Goal: Communication & Community: Answer question/provide support

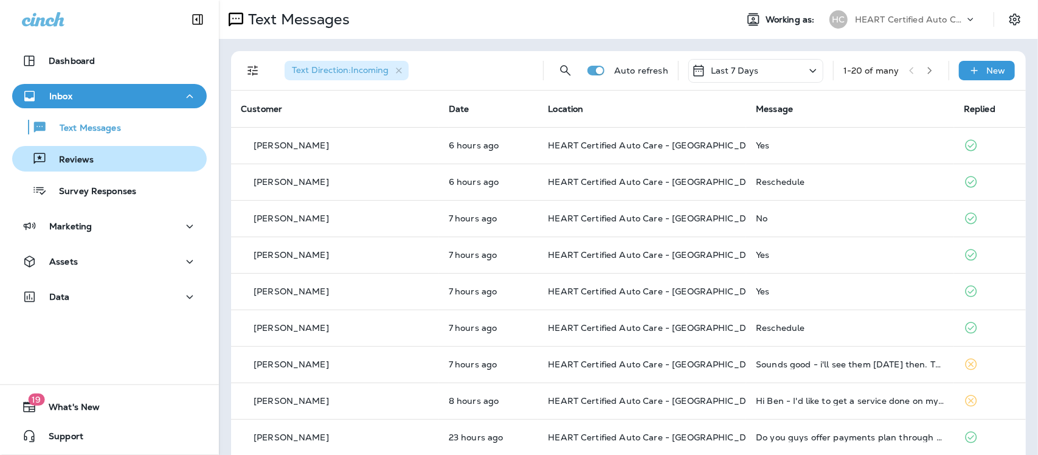
click at [79, 154] on p "Reviews" at bounding box center [70, 160] width 47 height 12
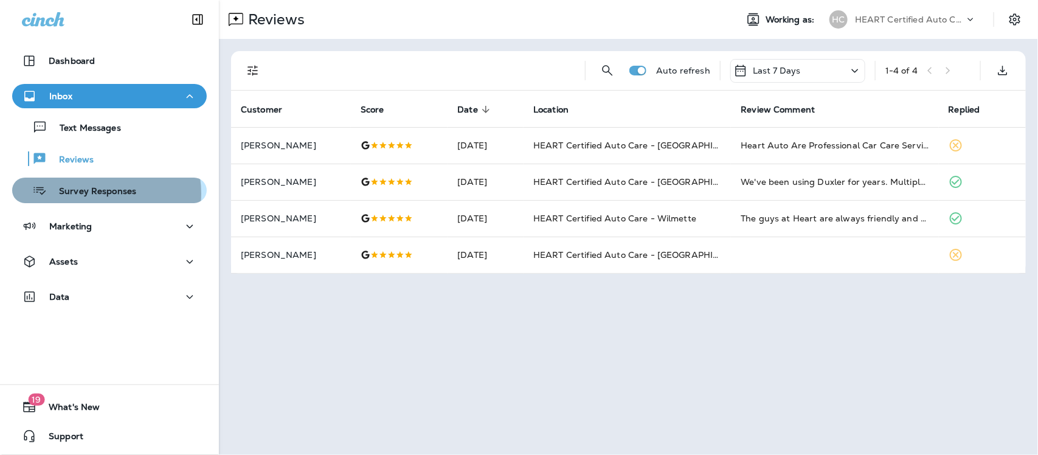
click at [91, 193] on p "Survey Responses" at bounding box center [91, 192] width 89 height 12
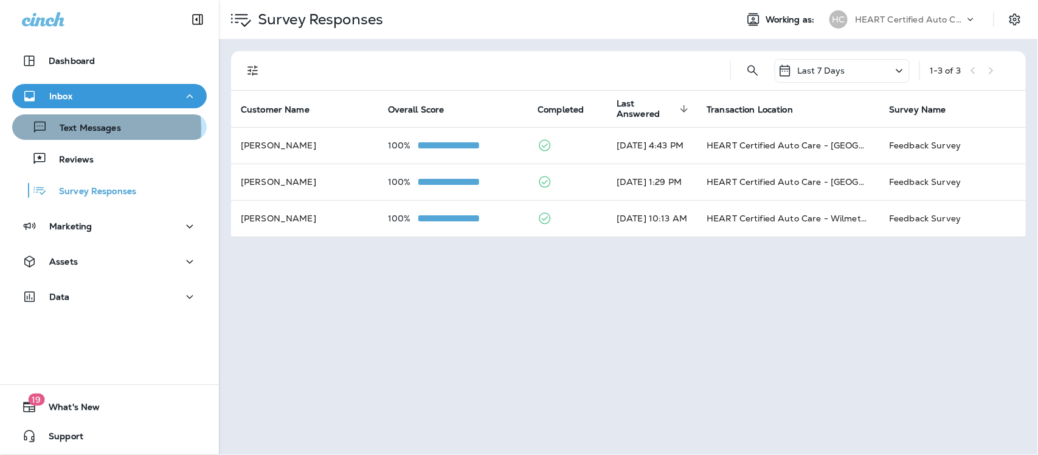
click at [86, 128] on p "Text Messages" at bounding box center [84, 129] width 74 height 12
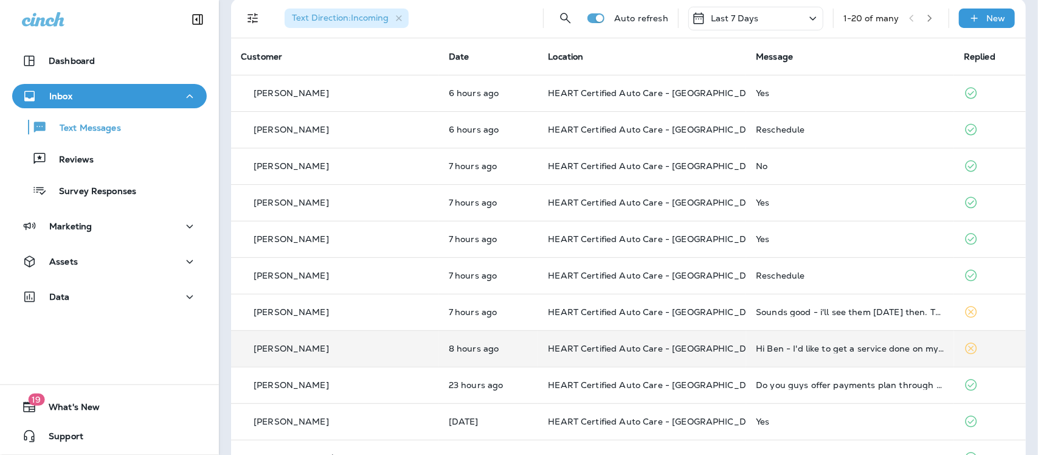
scroll to position [76, 0]
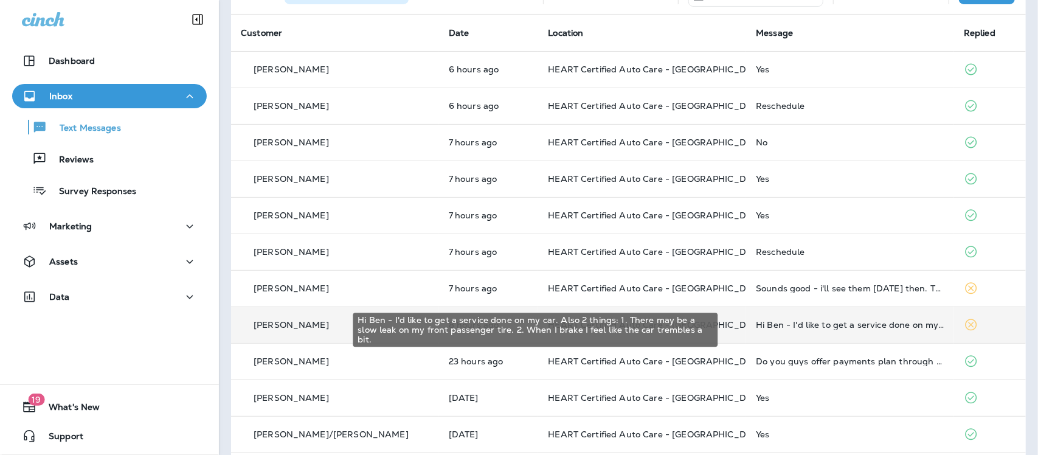
click at [810, 326] on div "Hi Ben - I'd like to get a service done on my car. Also 2 things: 1. There may …" at bounding box center [850, 325] width 188 height 10
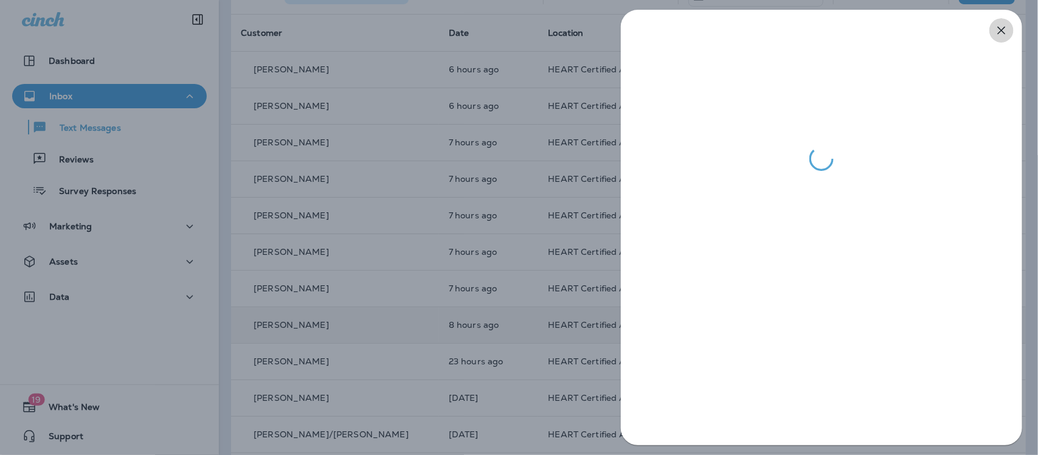
click at [1003, 31] on icon "button" at bounding box center [1001, 30] width 15 height 15
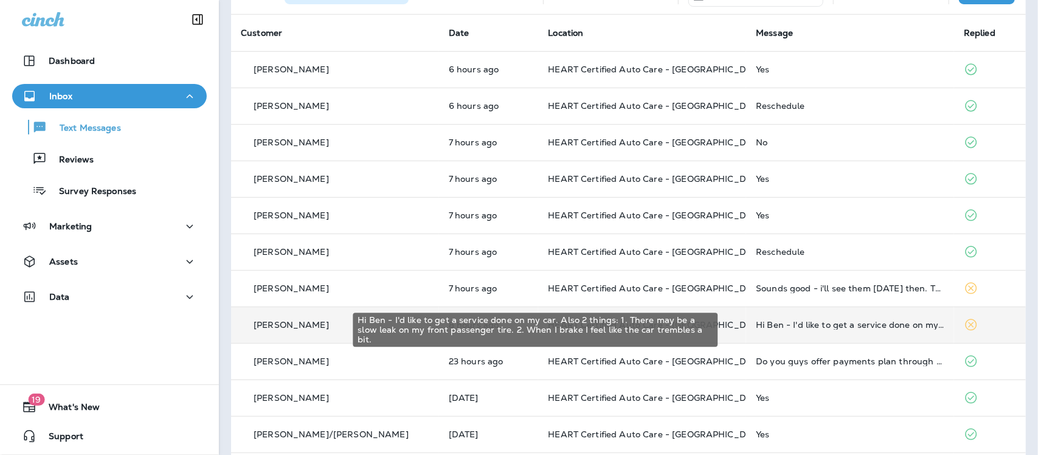
click at [839, 329] on div "Hi Ben - I'd like to get a service done on my car. Also 2 things: 1. There may …" at bounding box center [850, 325] width 188 height 10
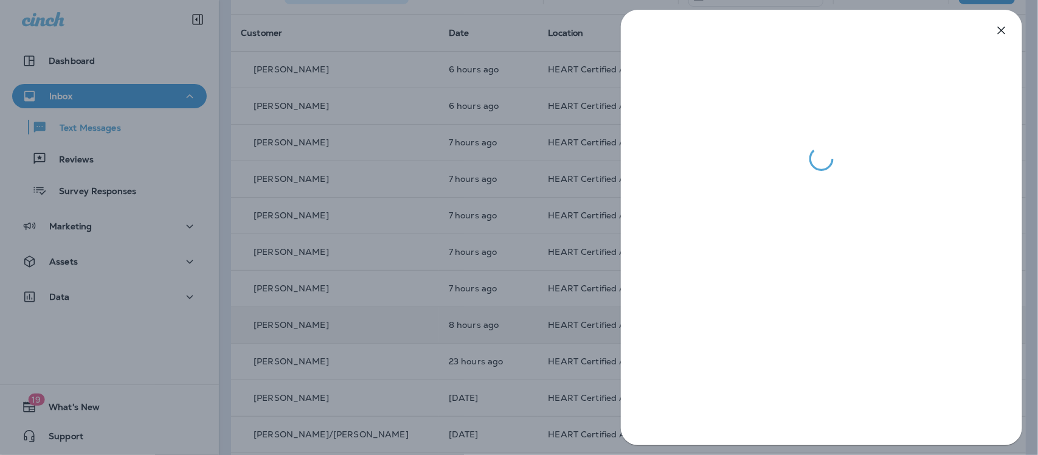
click at [1004, 29] on icon "button" at bounding box center [1001, 30] width 15 height 15
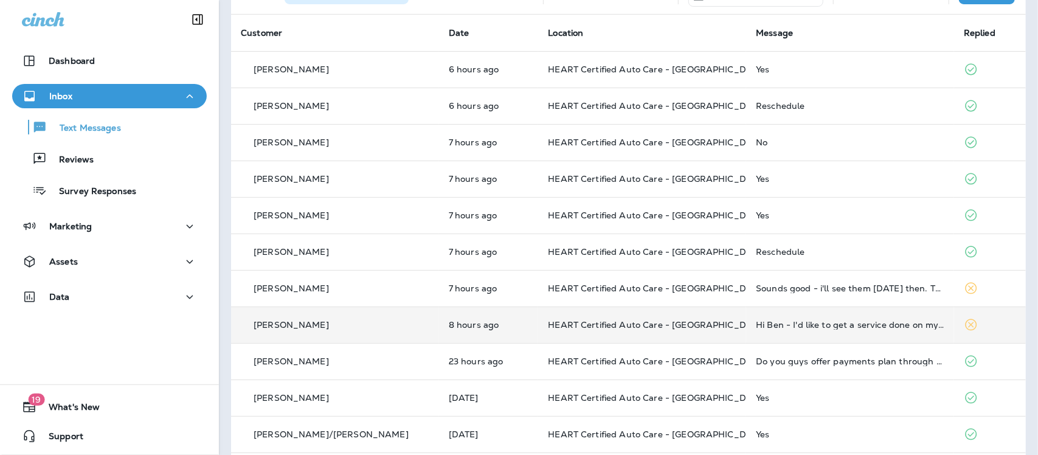
click at [94, 129] on p "Text Messages" at bounding box center [84, 129] width 74 height 12
click at [83, 165] on p "Reviews" at bounding box center [70, 160] width 47 height 12
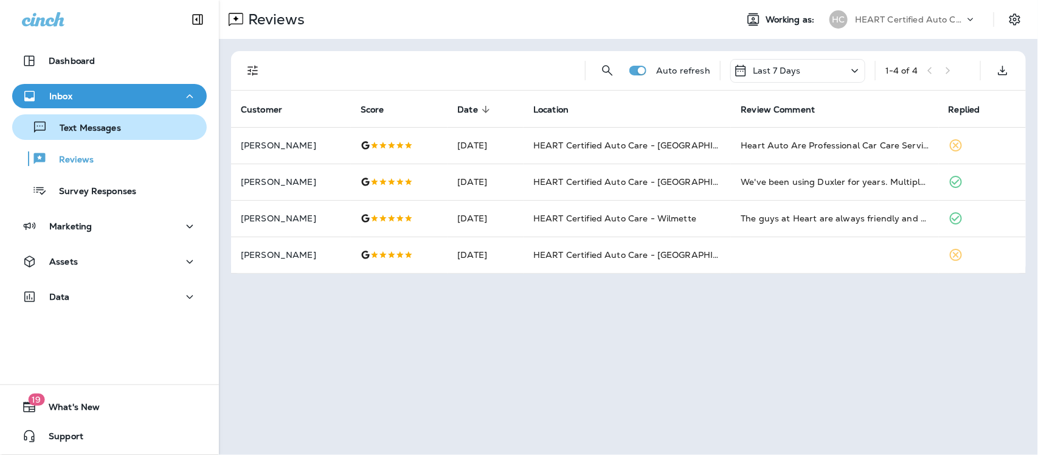
click at [89, 125] on p "Text Messages" at bounding box center [84, 129] width 74 height 12
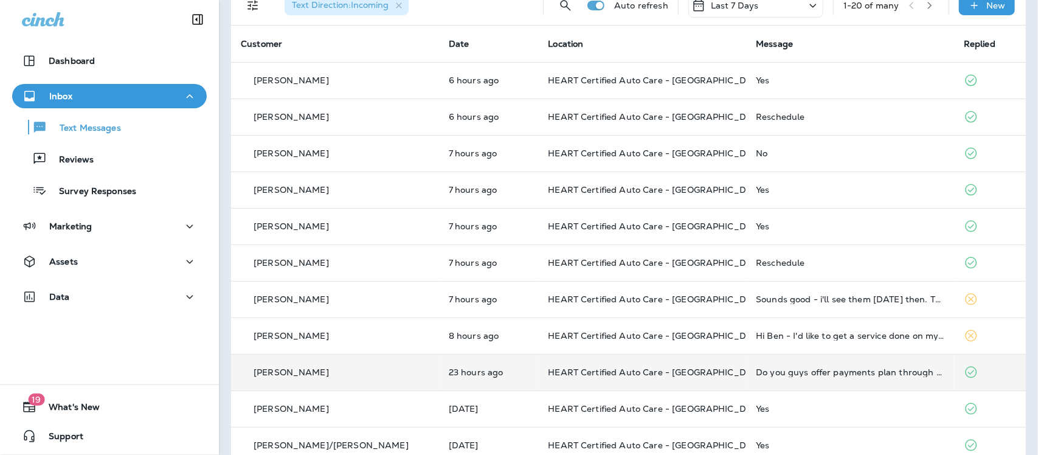
scroll to position [228, 0]
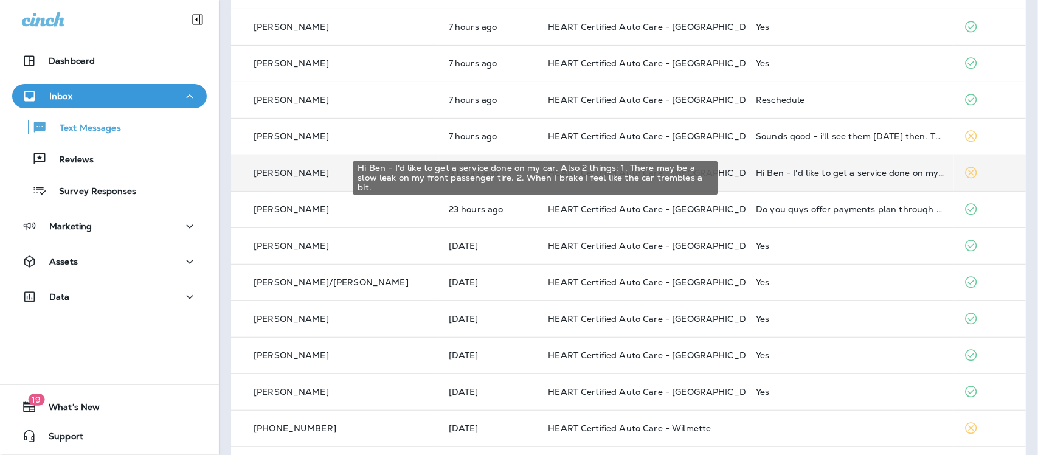
click at [781, 175] on div "Hi Ben - I'd like to get a service done on my car. Also 2 things: 1. There may …" at bounding box center [850, 173] width 188 height 10
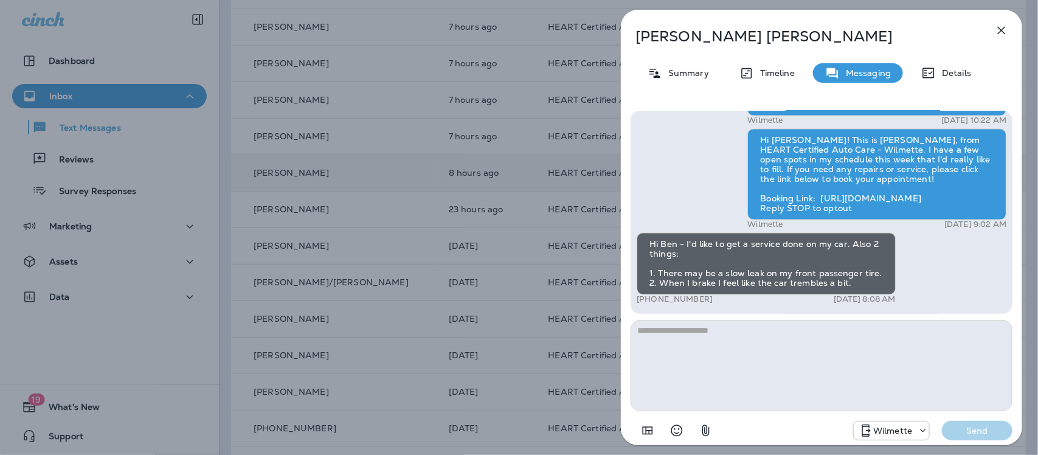
click at [704, 340] on textarea at bounding box center [821, 365] width 382 height 91
type textarea "*"
type textarea "**********"
click at [977, 427] on p "Send" at bounding box center [976, 430] width 51 height 11
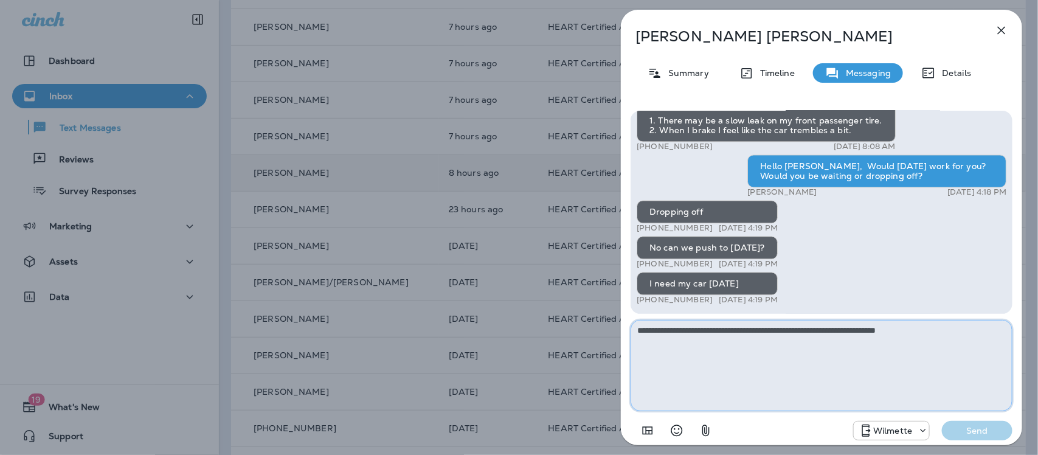
drag, startPoint x: 680, startPoint y: 347, endPoint x: 674, endPoint y: 348, distance: 6.2
click at [676, 348] on textarea "**********" at bounding box center [821, 365] width 382 height 91
type textarea "**********"
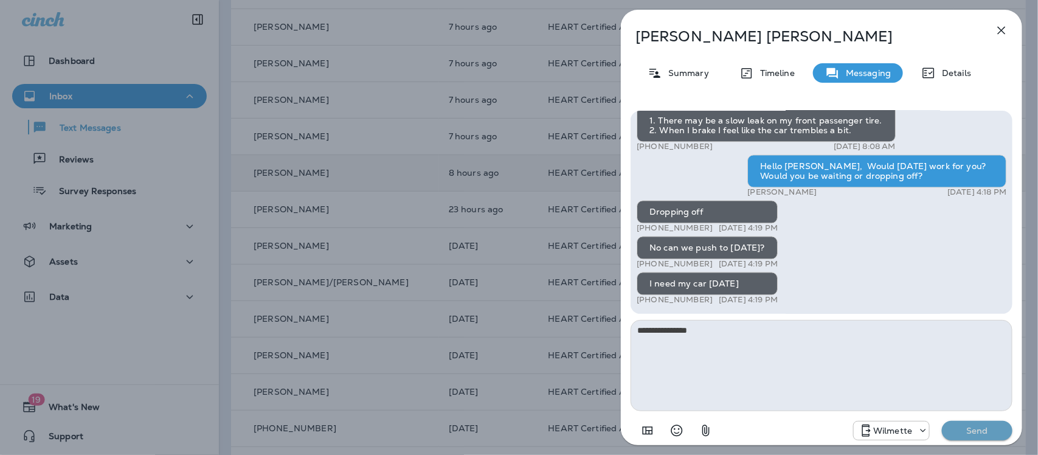
click at [968, 429] on p "Send" at bounding box center [976, 430] width 51 height 11
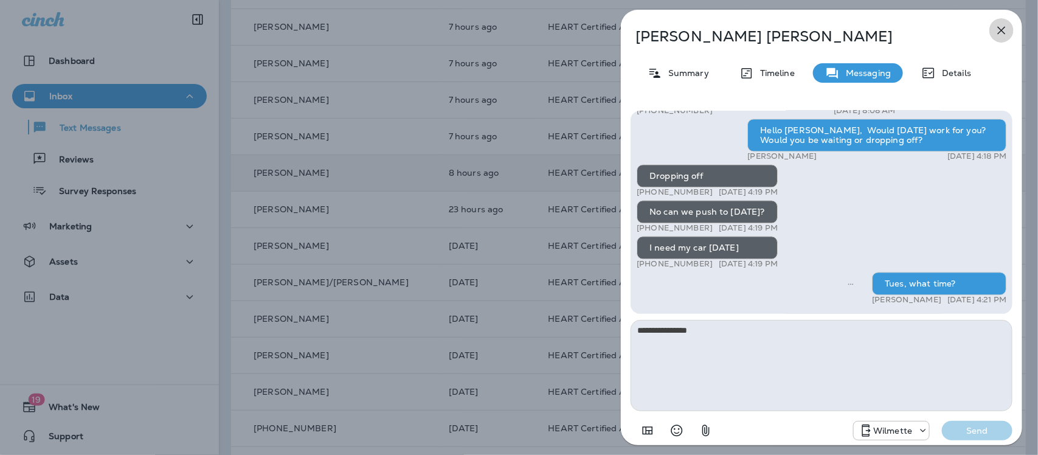
click at [998, 28] on icon "button" at bounding box center [1001, 30] width 15 height 15
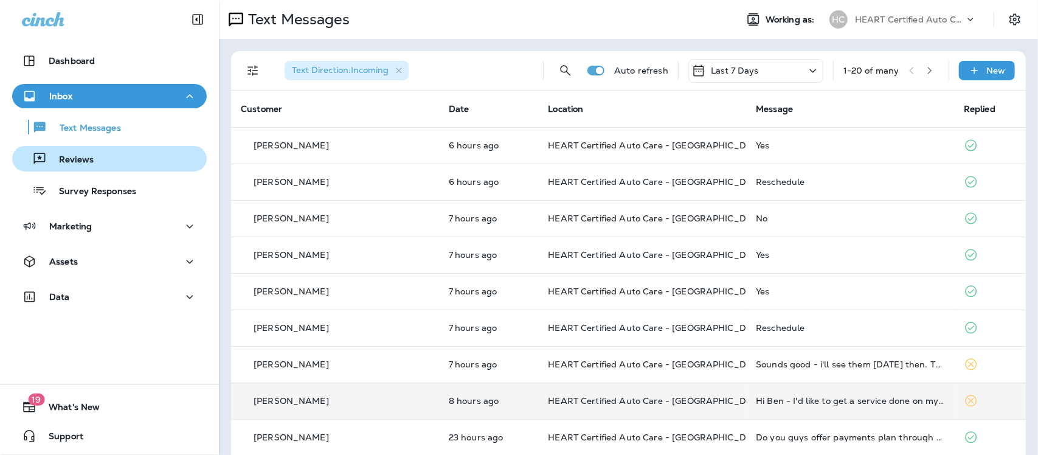
click at [71, 160] on p "Reviews" at bounding box center [70, 160] width 47 height 12
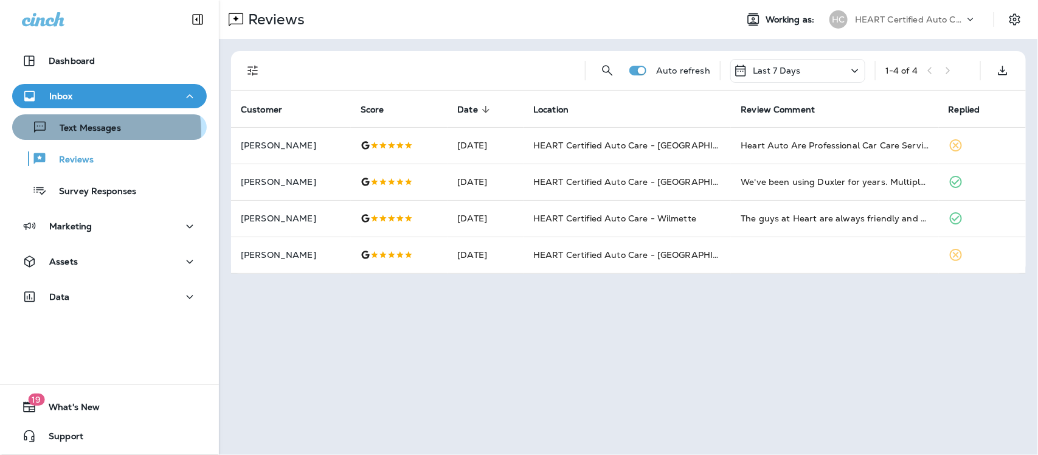
click at [87, 131] on p "Text Messages" at bounding box center [84, 129] width 74 height 12
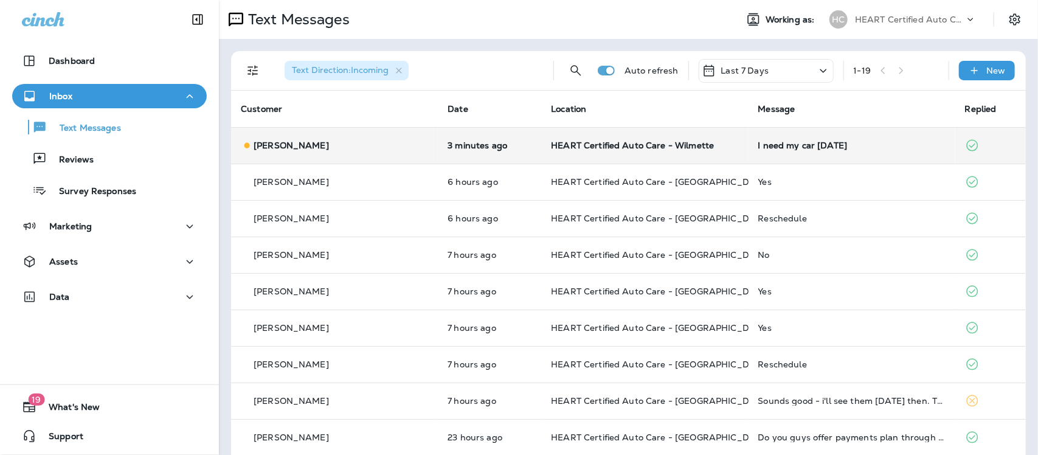
click at [778, 146] on div "I need my car [DATE]" at bounding box center [851, 145] width 187 height 10
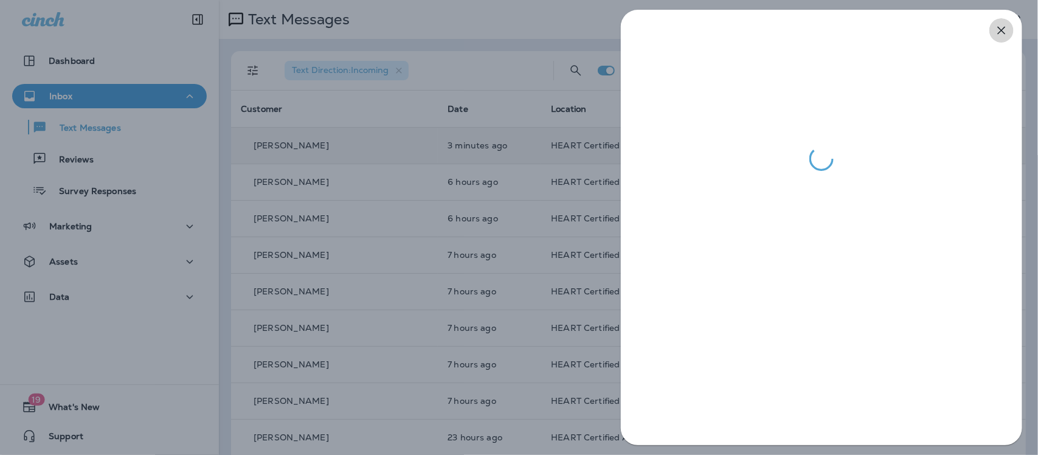
click at [999, 32] on icon "button" at bounding box center [1001, 30] width 15 height 15
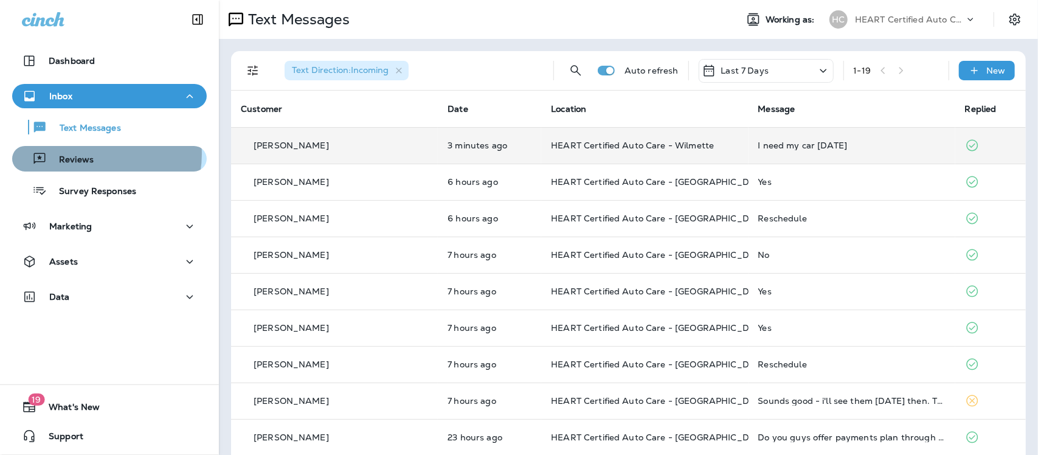
click at [92, 154] on div "Reviews" at bounding box center [109, 159] width 185 height 18
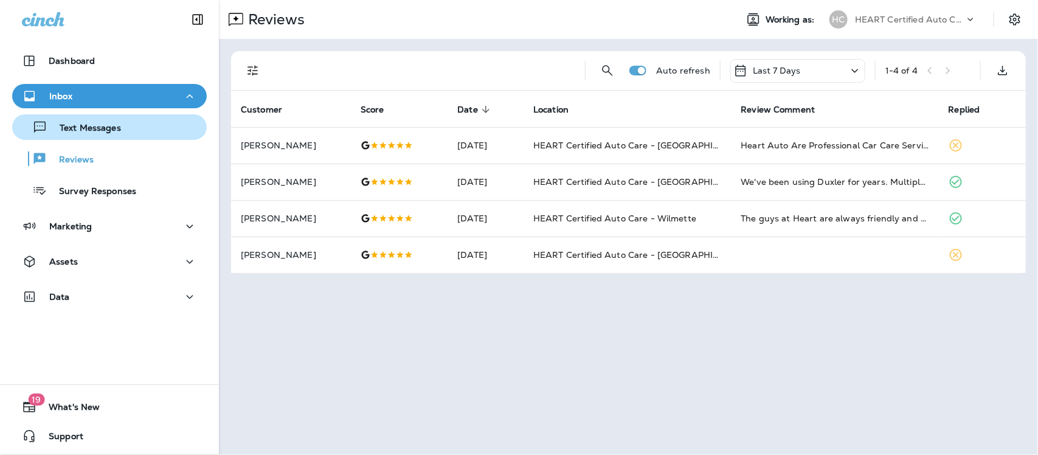
click at [86, 120] on div "Text Messages" at bounding box center [69, 127] width 104 height 18
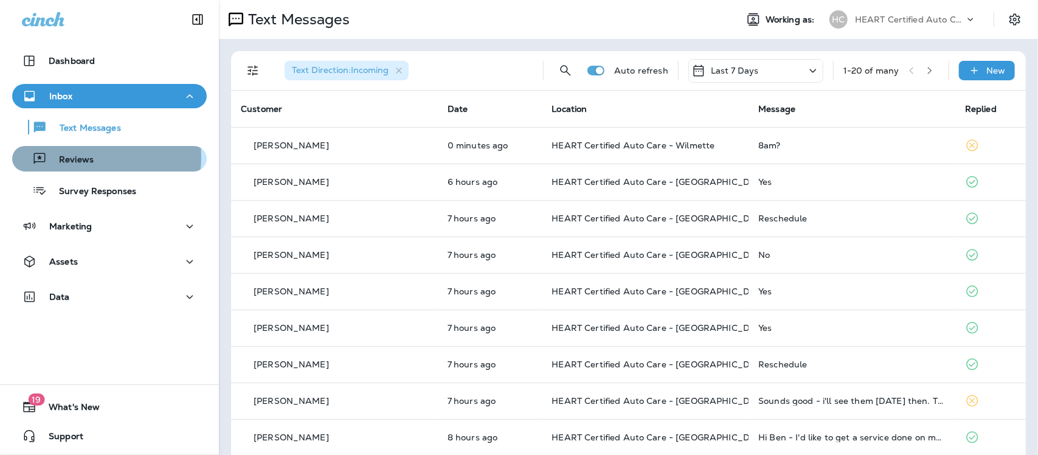
click at [75, 157] on p "Reviews" at bounding box center [70, 160] width 47 height 12
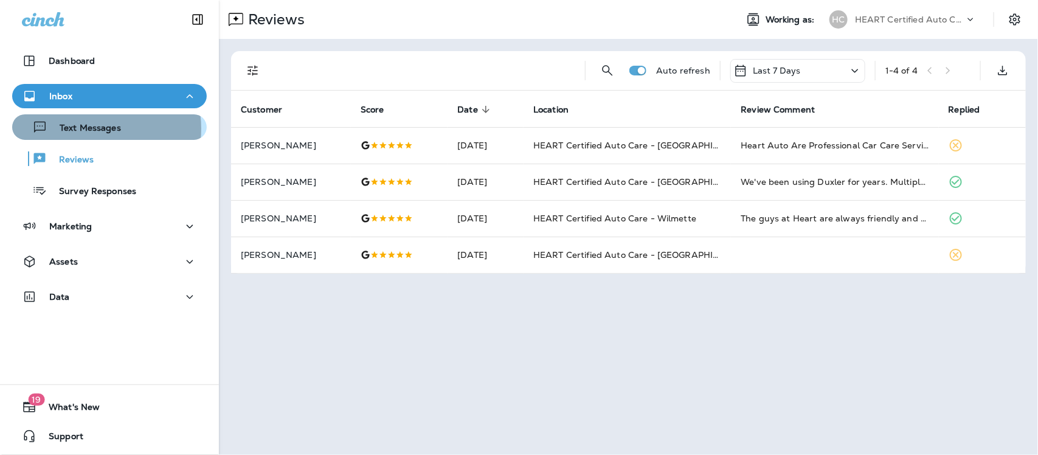
click at [84, 128] on p "Text Messages" at bounding box center [84, 129] width 74 height 12
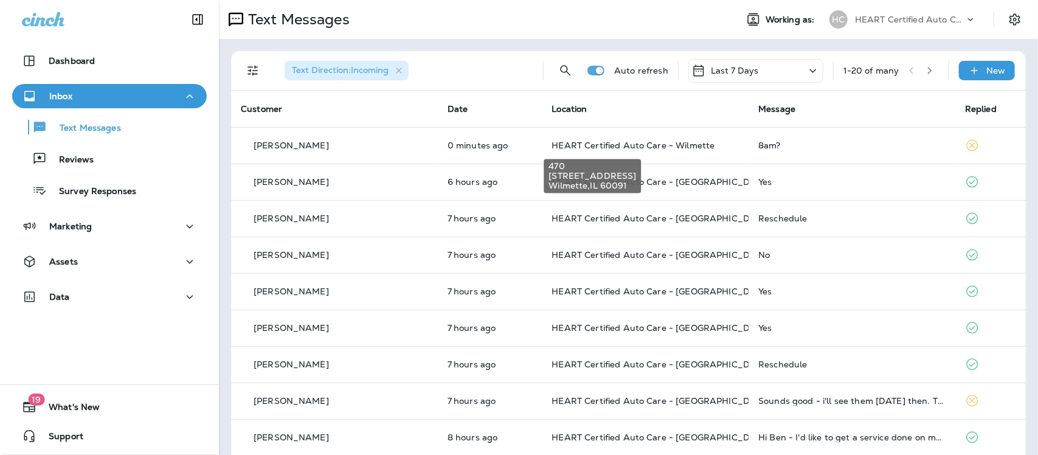
click at [619, 143] on span "HEART Certified Auto Care - Wilmette" at bounding box center [632, 145] width 163 height 11
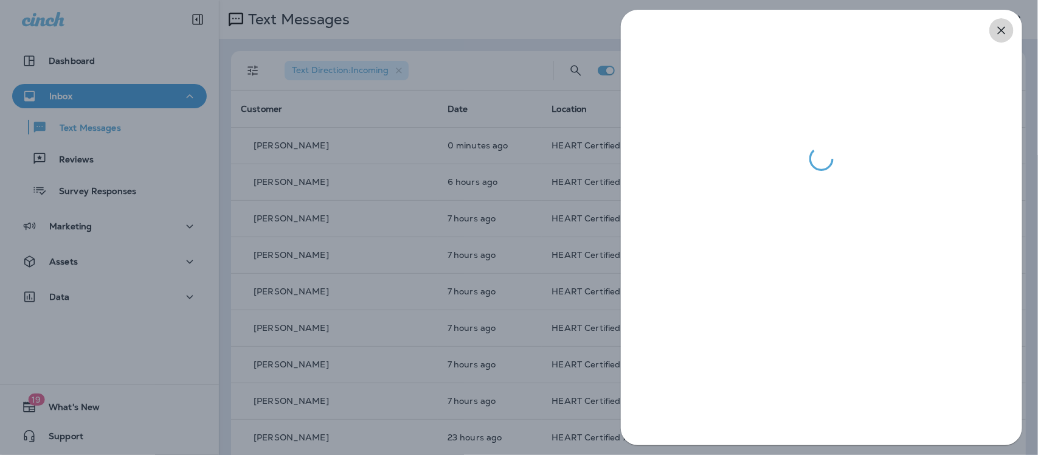
click at [1004, 32] on icon "button" at bounding box center [1002, 31] width 8 height 8
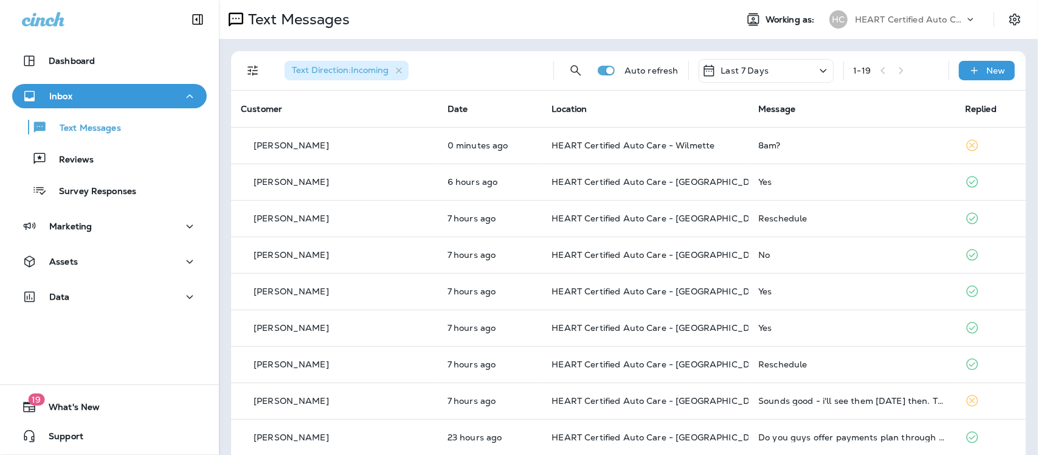
click at [748, 153] on td "8am?" at bounding box center [851, 145] width 207 height 36
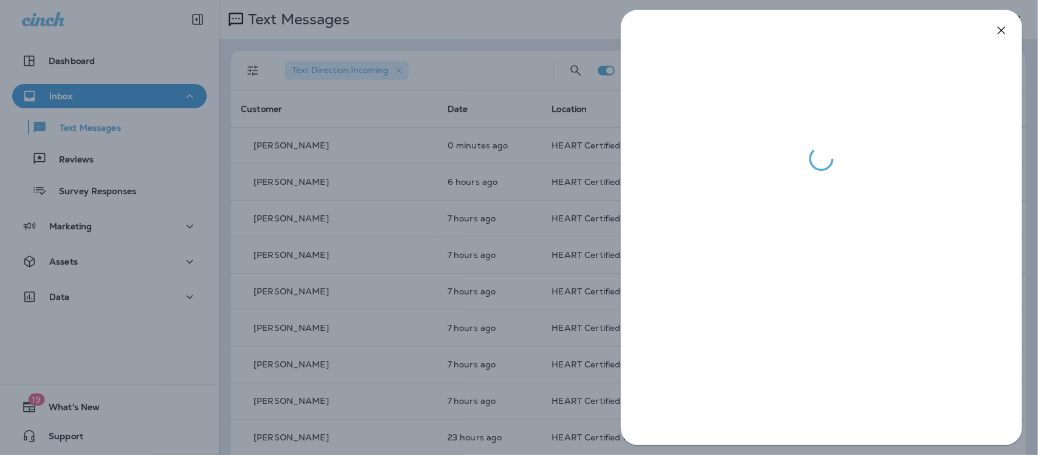
click at [999, 28] on icon "button" at bounding box center [1002, 31] width 8 height 8
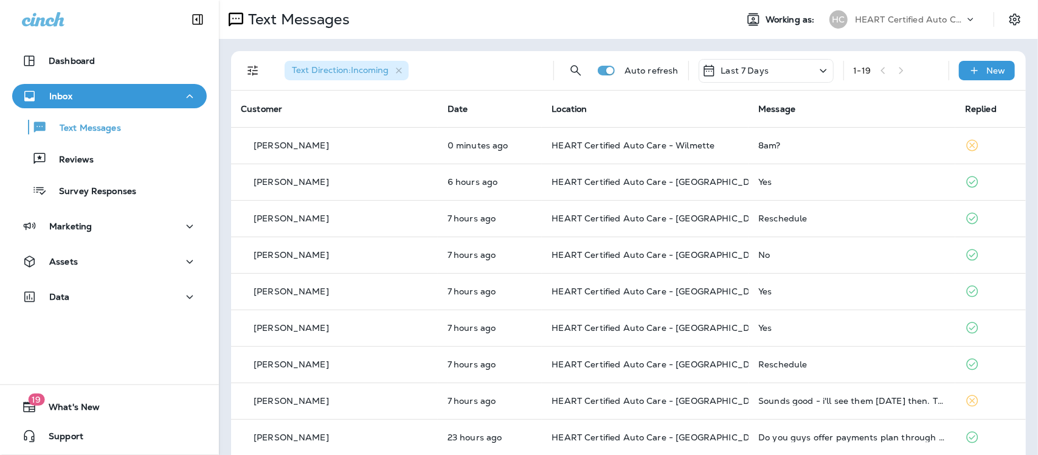
click at [75, 157] on p "Reviews" at bounding box center [70, 160] width 47 height 12
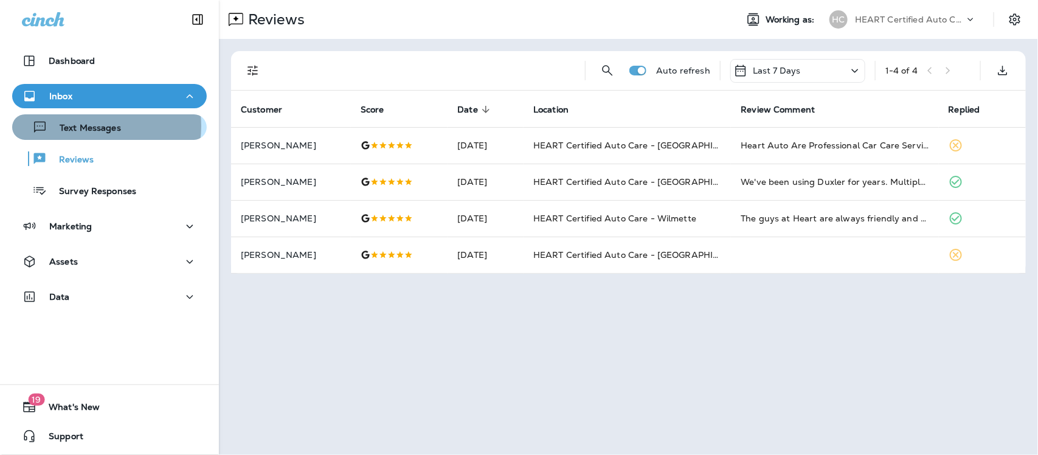
click at [90, 126] on p "Text Messages" at bounding box center [84, 129] width 74 height 12
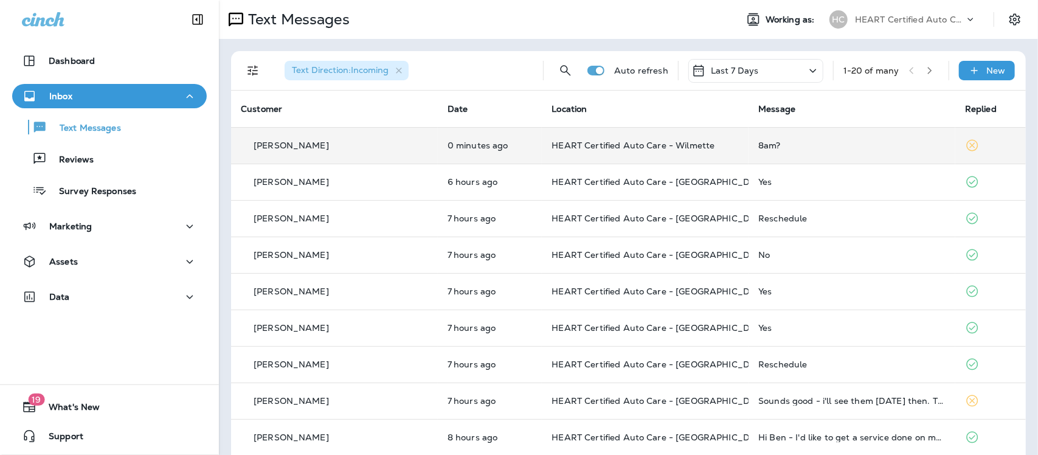
click at [758, 143] on div "8am?" at bounding box center [851, 145] width 187 height 10
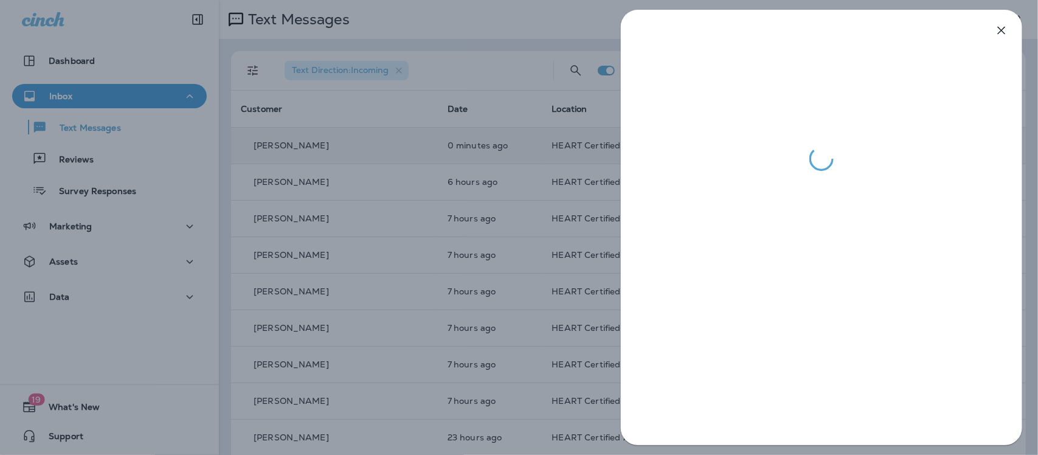
click at [1000, 30] on icon "button" at bounding box center [1001, 30] width 15 height 15
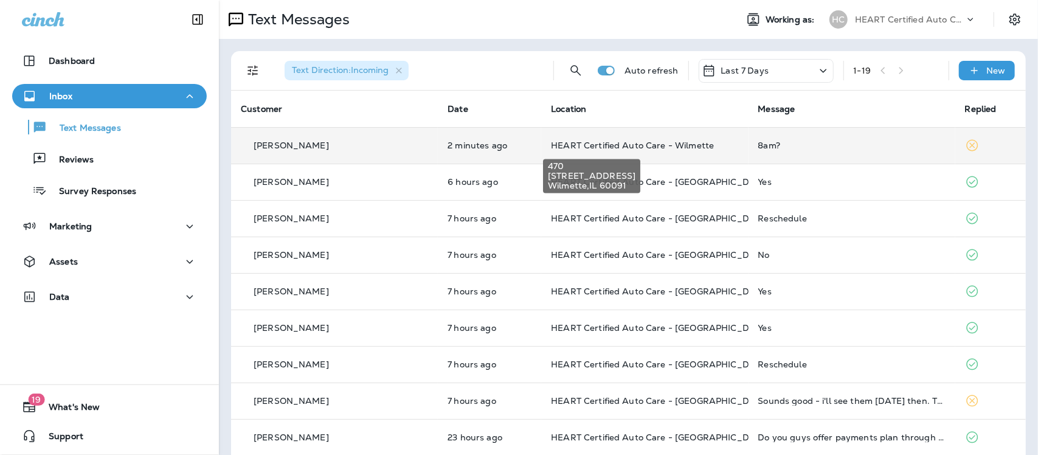
click at [596, 146] on span "HEART Certified Auto Care - Wilmette" at bounding box center [632, 145] width 163 height 11
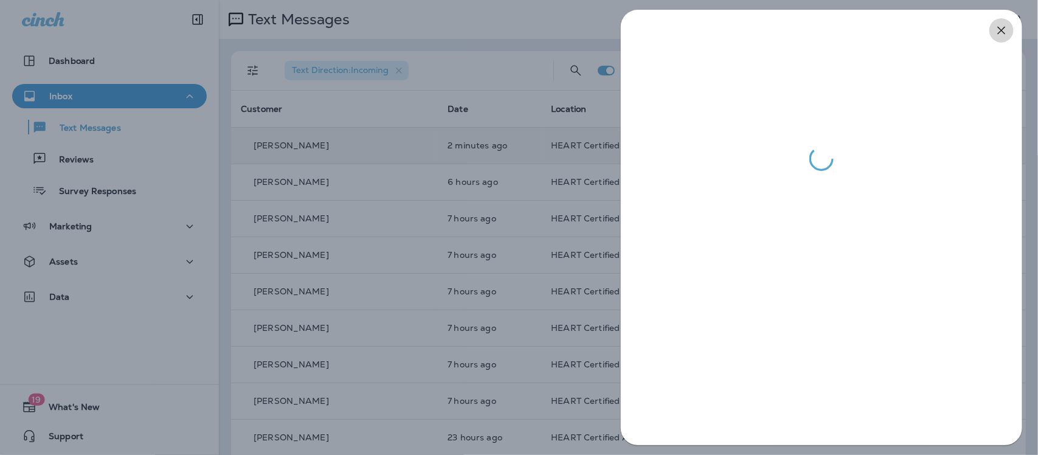
click at [1004, 27] on icon "button" at bounding box center [1001, 30] width 15 height 15
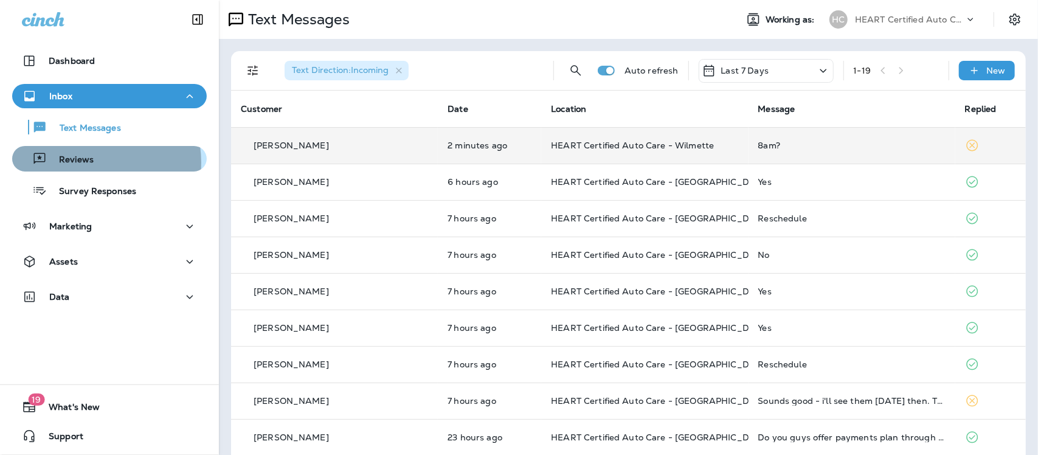
click at [83, 162] on p "Reviews" at bounding box center [70, 160] width 47 height 12
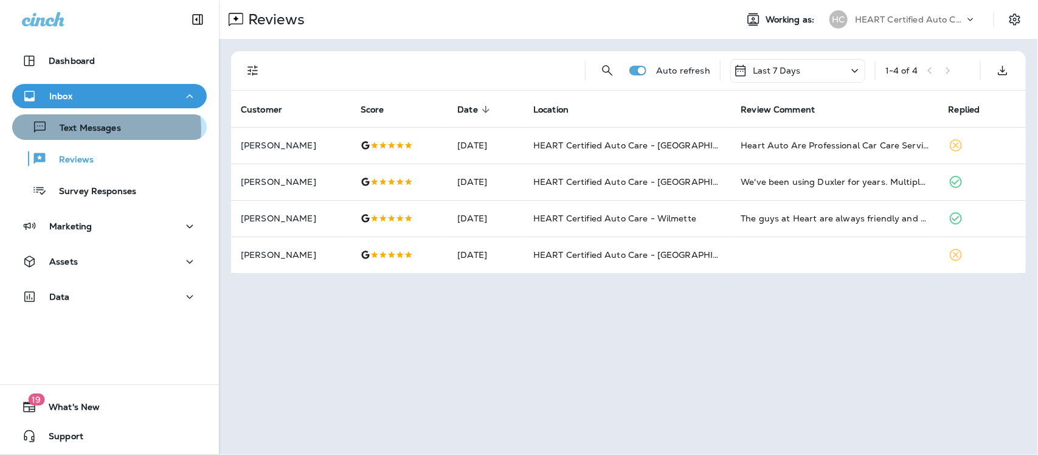
drag, startPoint x: 92, startPoint y: 129, endPoint x: 110, endPoint y: 129, distance: 18.2
click at [98, 129] on p "Text Messages" at bounding box center [84, 129] width 74 height 12
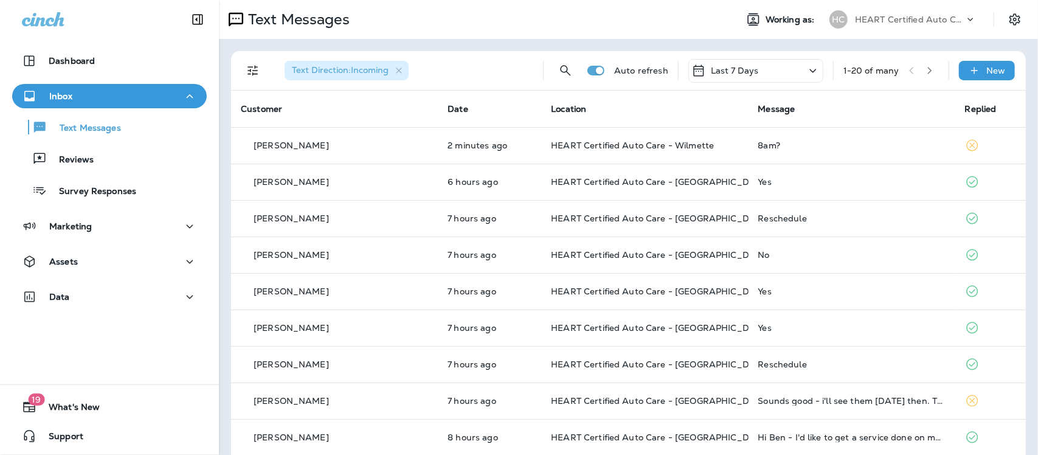
click at [758, 143] on div "8am?" at bounding box center [851, 145] width 187 height 10
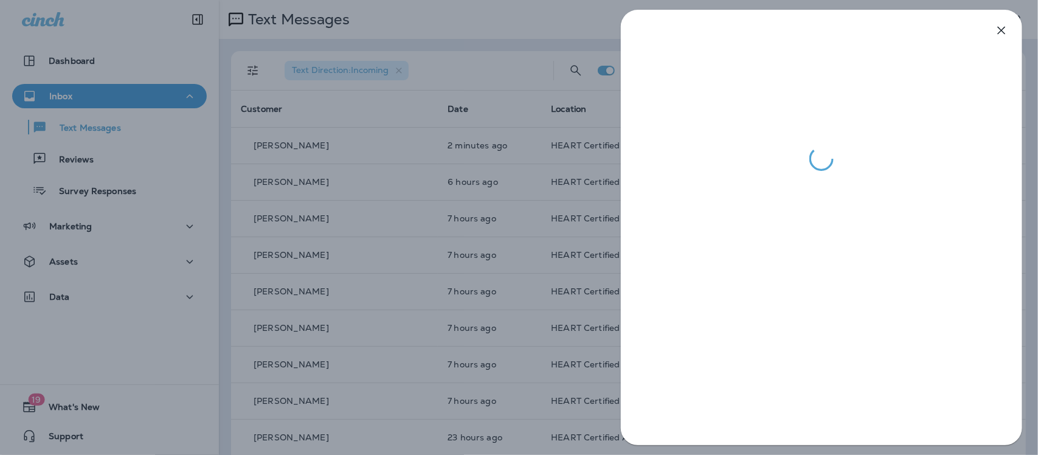
click at [1002, 28] on icon "button" at bounding box center [1001, 30] width 15 height 15
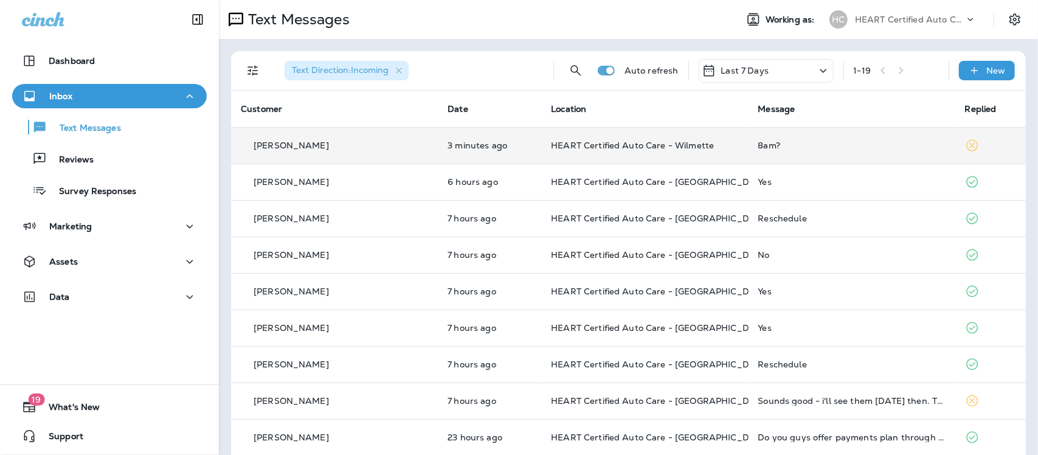
click at [758, 143] on div "8am?" at bounding box center [851, 145] width 187 height 10
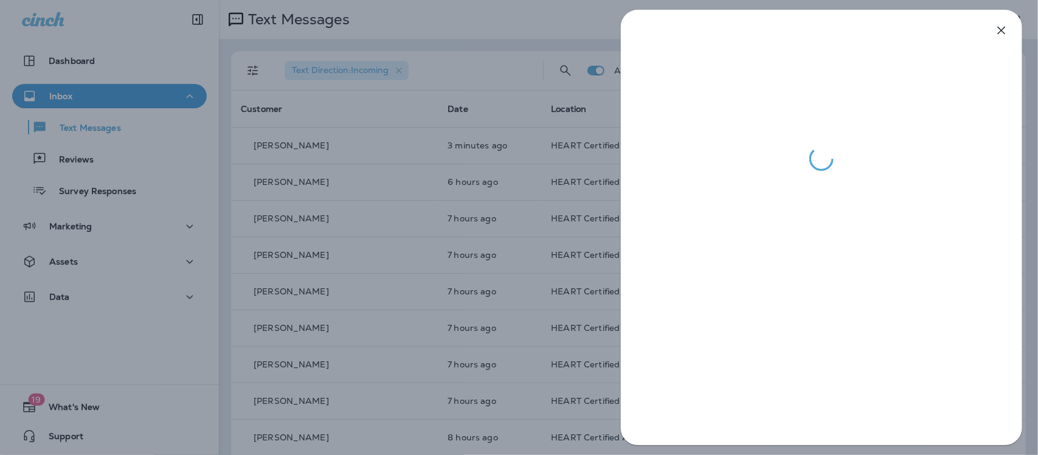
click at [1004, 29] on icon "button" at bounding box center [1001, 30] width 15 height 15
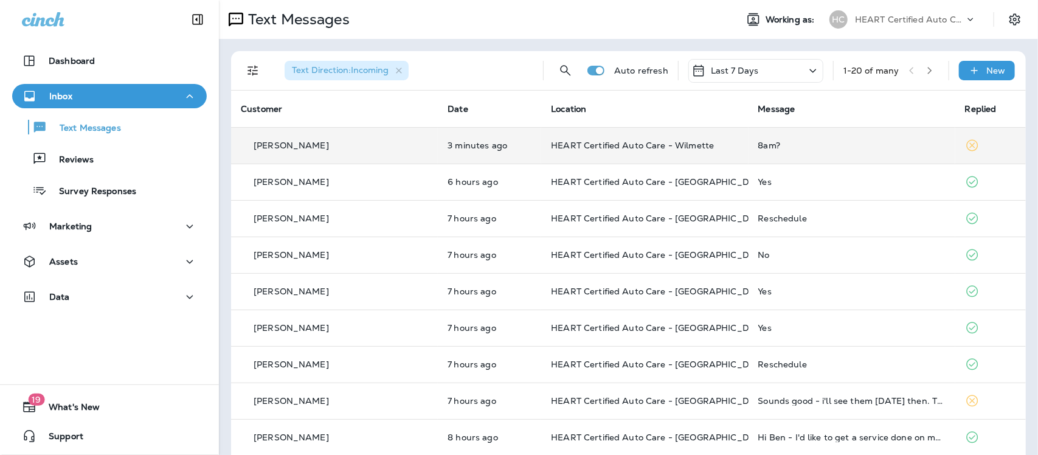
click at [758, 147] on div "8am?" at bounding box center [851, 145] width 187 height 10
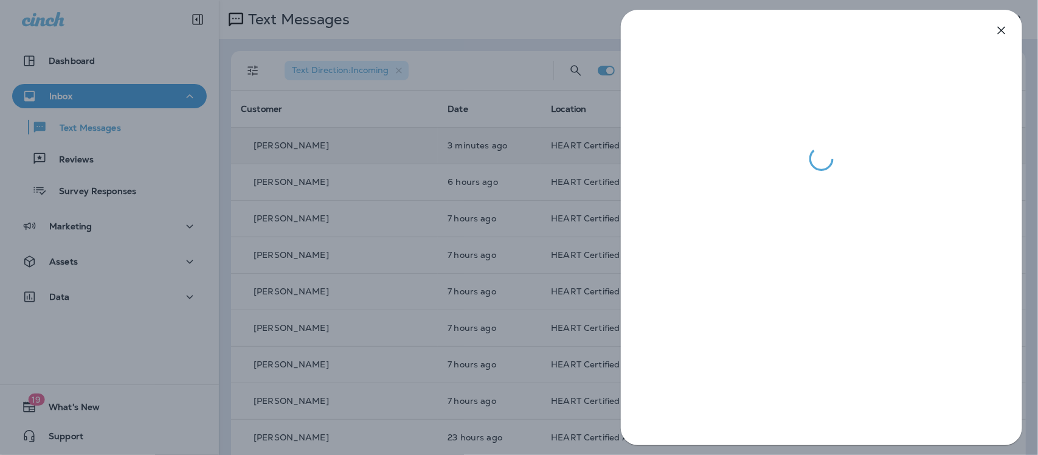
click at [998, 29] on icon "button" at bounding box center [1001, 30] width 15 height 15
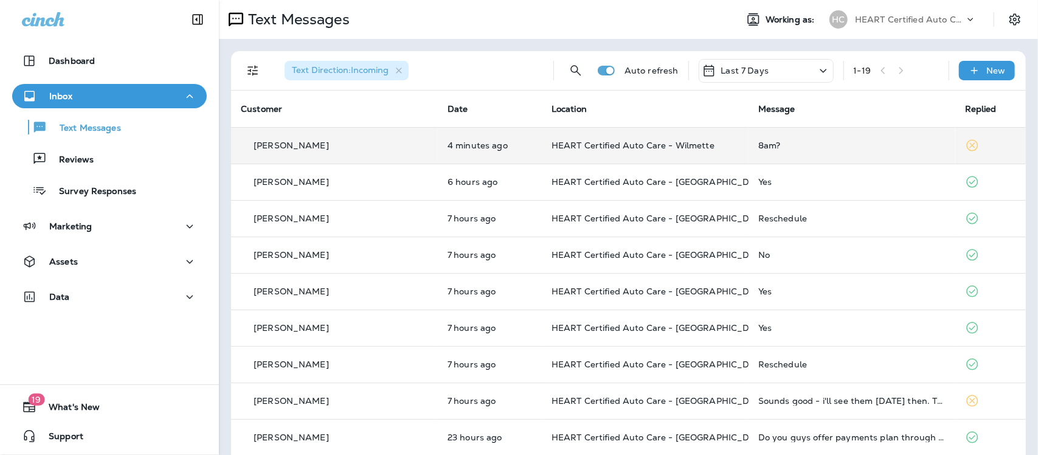
click at [111, 187] on p "Survey Responses" at bounding box center [91, 192] width 89 height 12
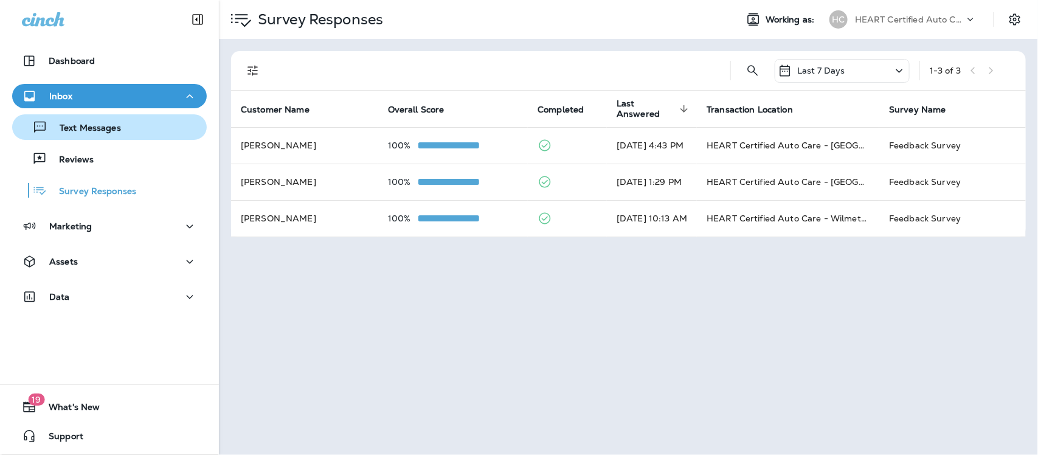
click at [92, 123] on p "Text Messages" at bounding box center [84, 129] width 74 height 12
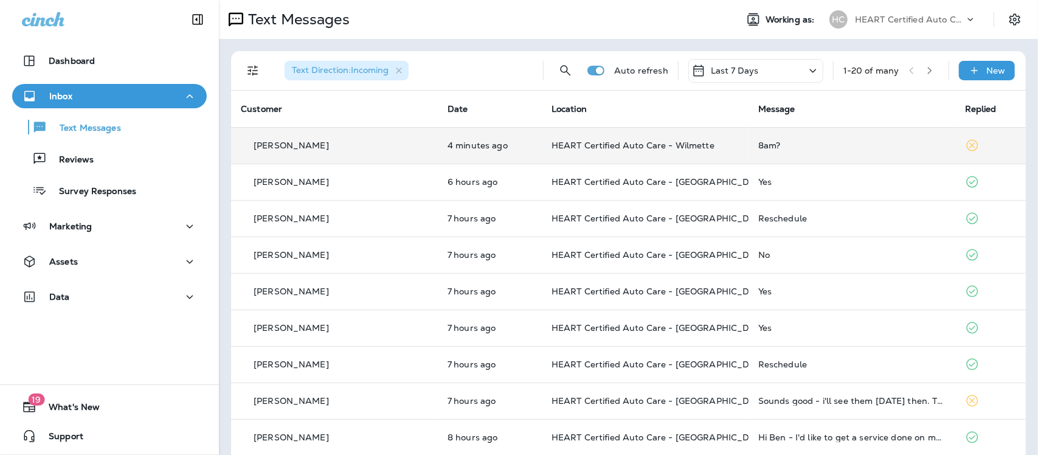
click at [290, 147] on p "[PERSON_NAME]" at bounding box center [290, 145] width 75 height 10
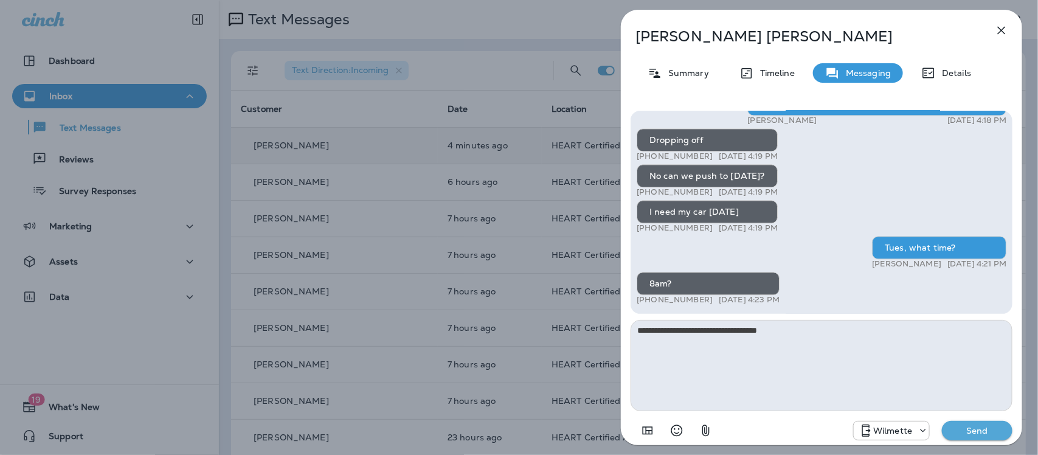
type textarea "**********"
click at [974, 432] on p "Send" at bounding box center [976, 430] width 51 height 11
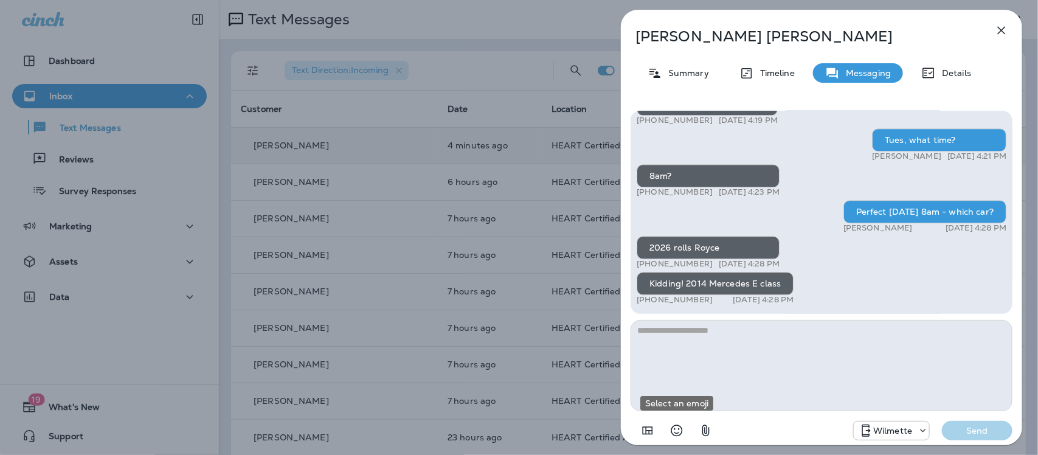
click at [675, 430] on icon "Select an emoji" at bounding box center [676, 430] width 15 height 15
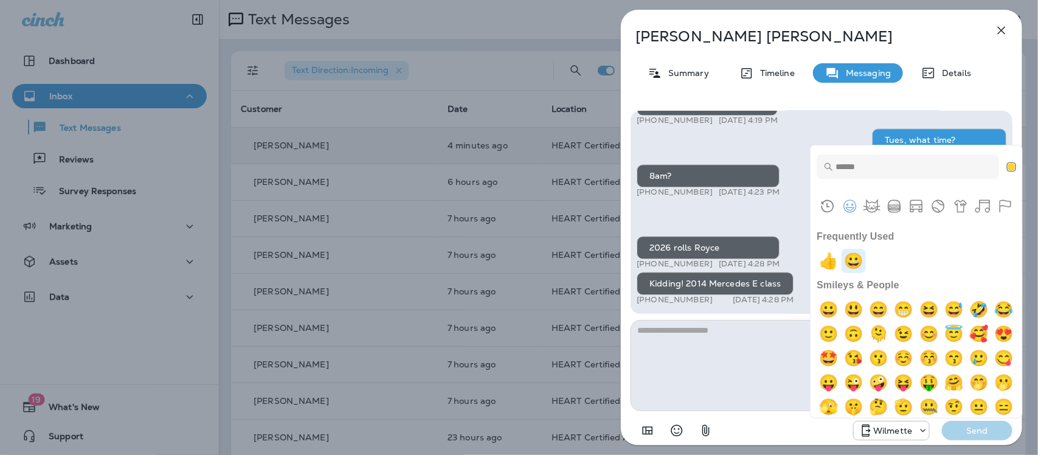
click at [860, 261] on img "grinning" at bounding box center [853, 261] width 24 height 24
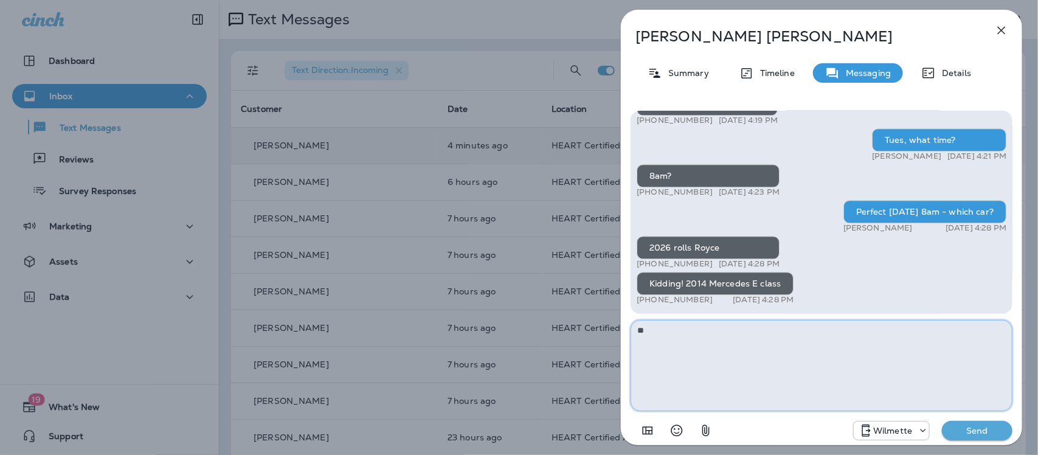
click at [749, 350] on textarea "**" at bounding box center [821, 365] width 382 height 91
type textarea "**********"
click at [990, 436] on button "Send" at bounding box center [977, 430] width 71 height 19
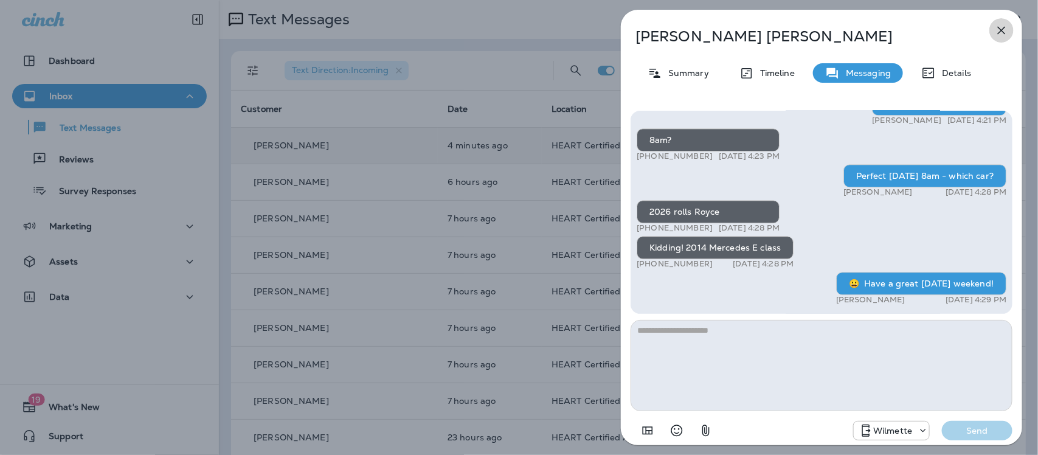
click at [999, 30] on icon "button" at bounding box center [1001, 30] width 15 height 15
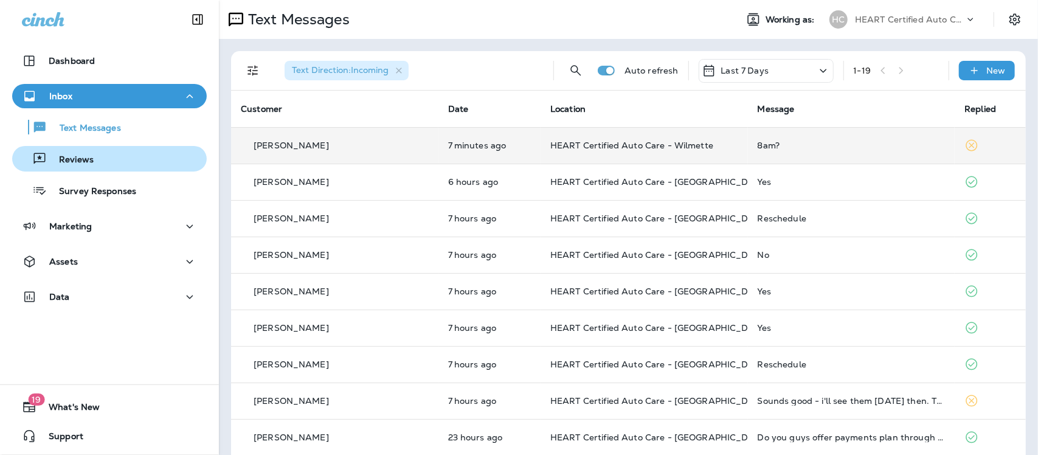
click at [77, 161] on p "Reviews" at bounding box center [70, 160] width 47 height 12
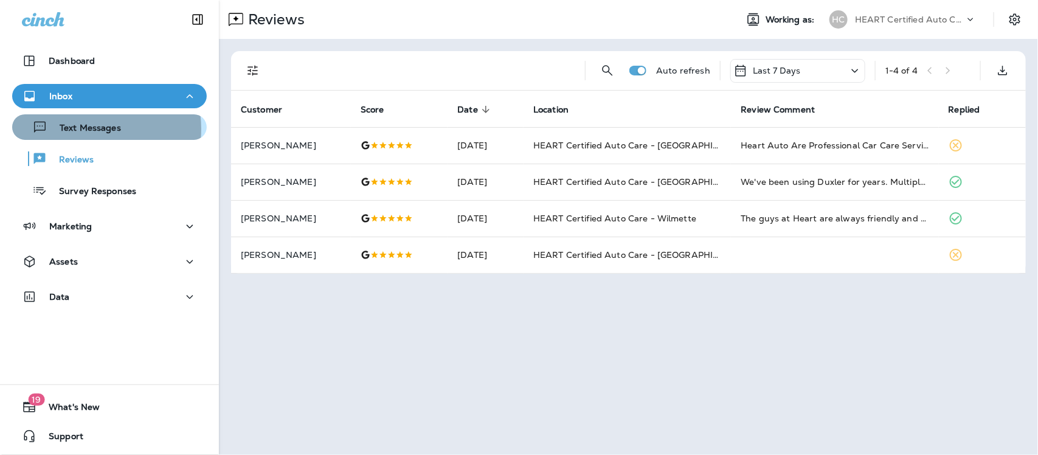
click at [84, 129] on p "Text Messages" at bounding box center [84, 129] width 74 height 12
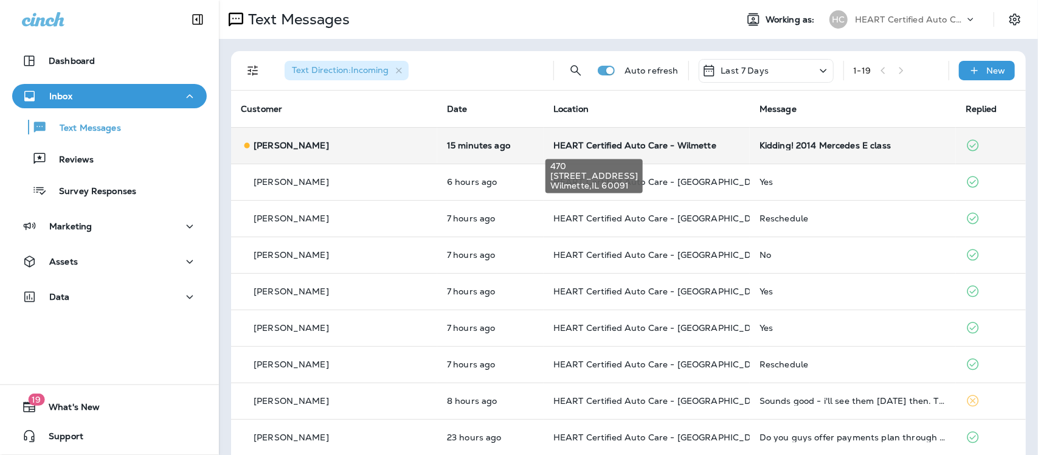
click at [579, 146] on span "HEART Certified Auto Care - Wilmette" at bounding box center [634, 145] width 163 height 11
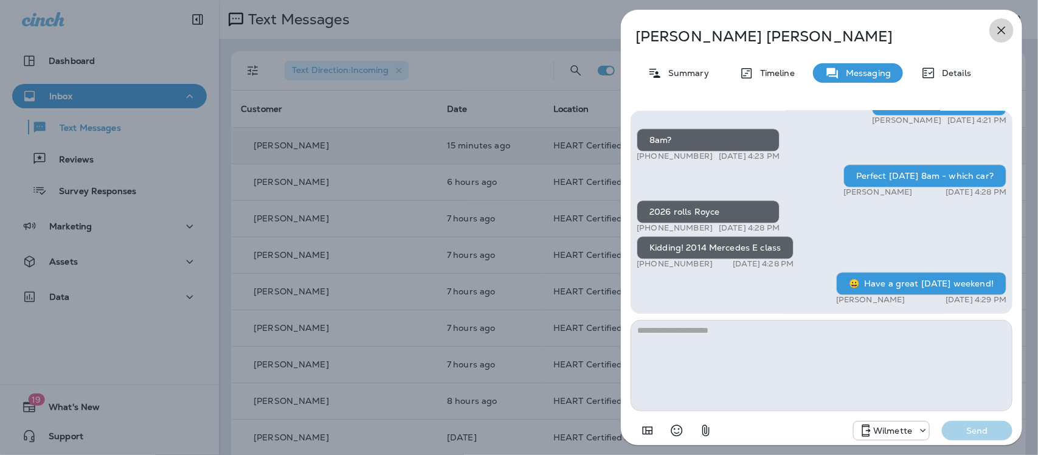
click at [998, 29] on icon "button" at bounding box center [1001, 30] width 15 height 15
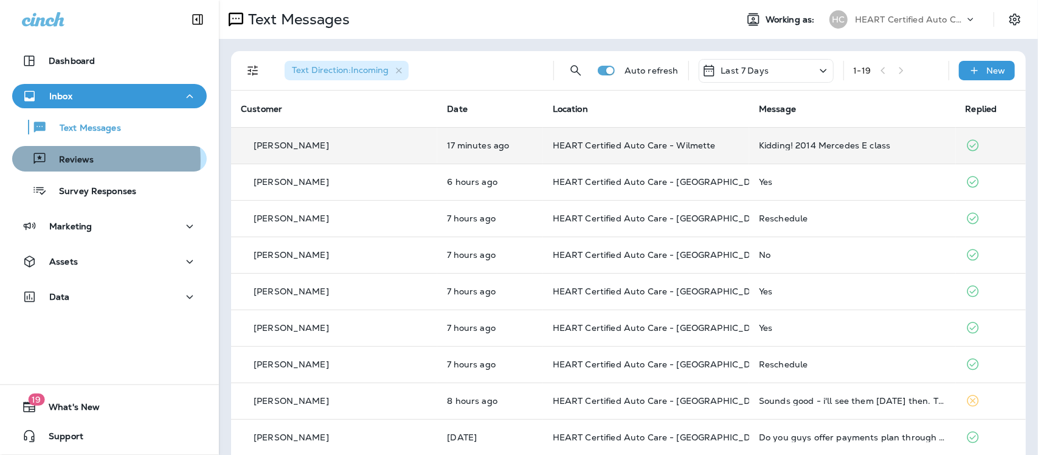
click at [61, 160] on p "Reviews" at bounding box center [70, 160] width 47 height 12
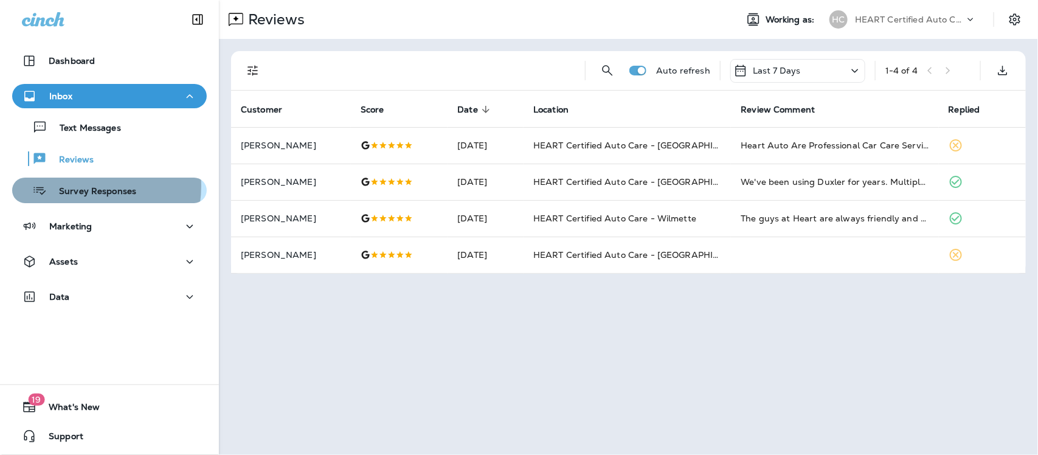
click at [81, 186] on p "Survey Responses" at bounding box center [91, 192] width 89 height 12
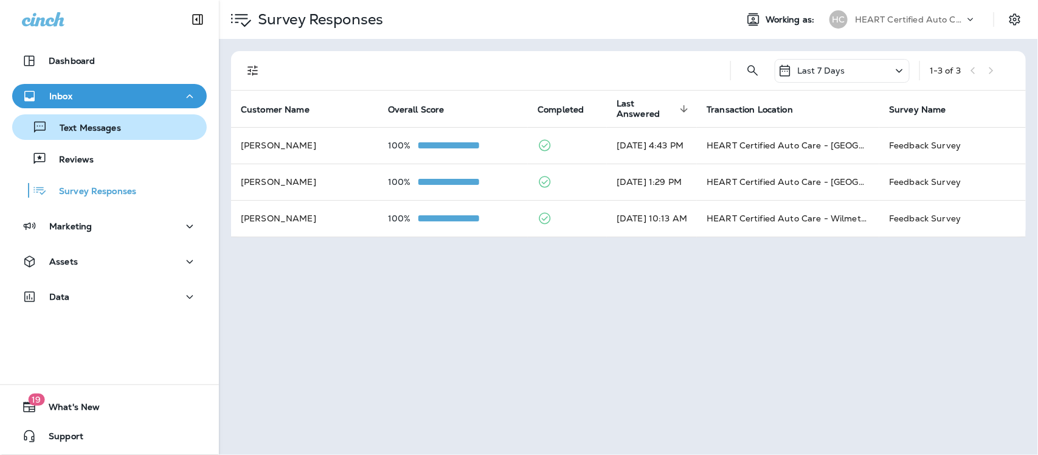
click at [80, 126] on p "Text Messages" at bounding box center [84, 129] width 74 height 12
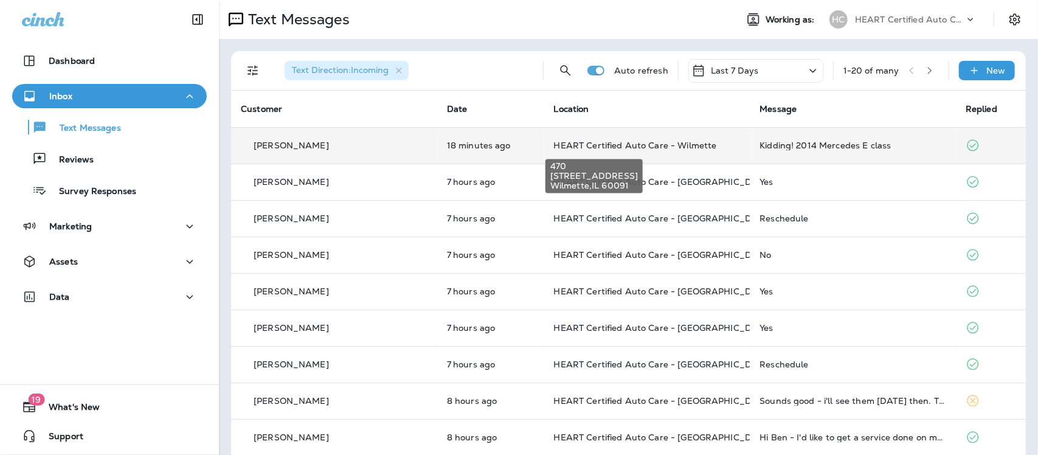
click at [661, 147] on span "HEART Certified Auto Care - Wilmette" at bounding box center [635, 145] width 163 height 11
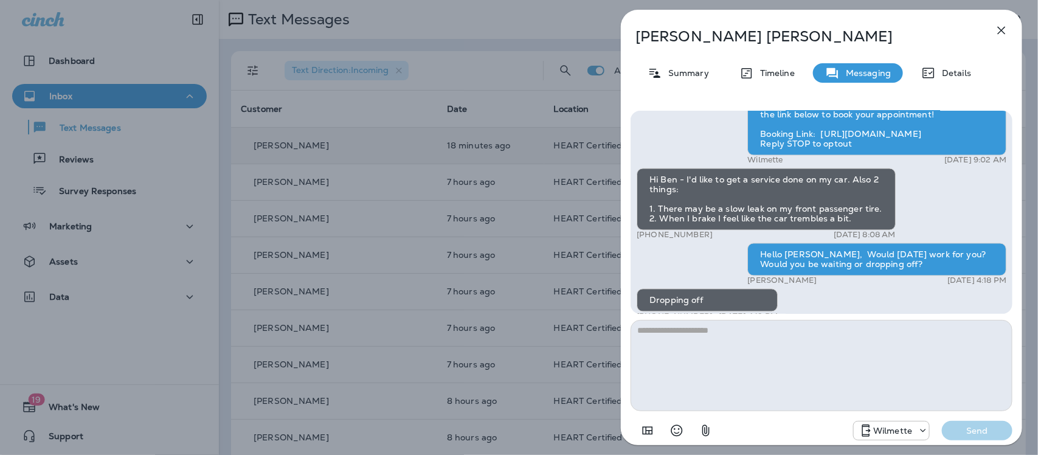
scroll to position [-380, 0]
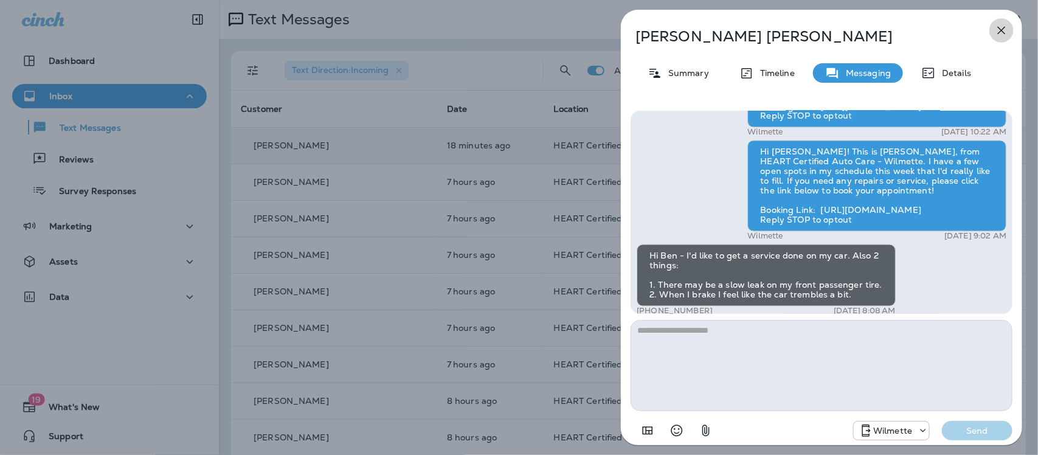
click at [1005, 31] on icon "button" at bounding box center [1001, 30] width 15 height 15
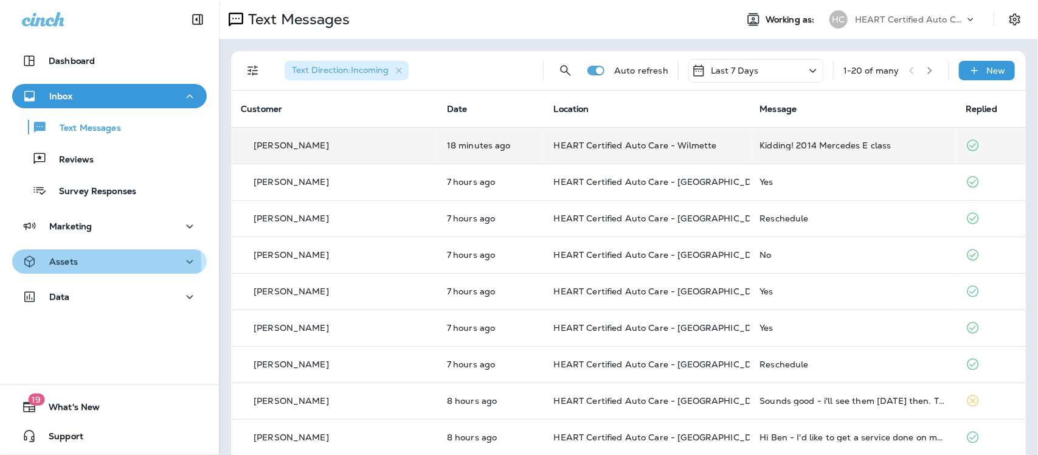
click at [59, 265] on p "Assets" at bounding box center [63, 262] width 29 height 10
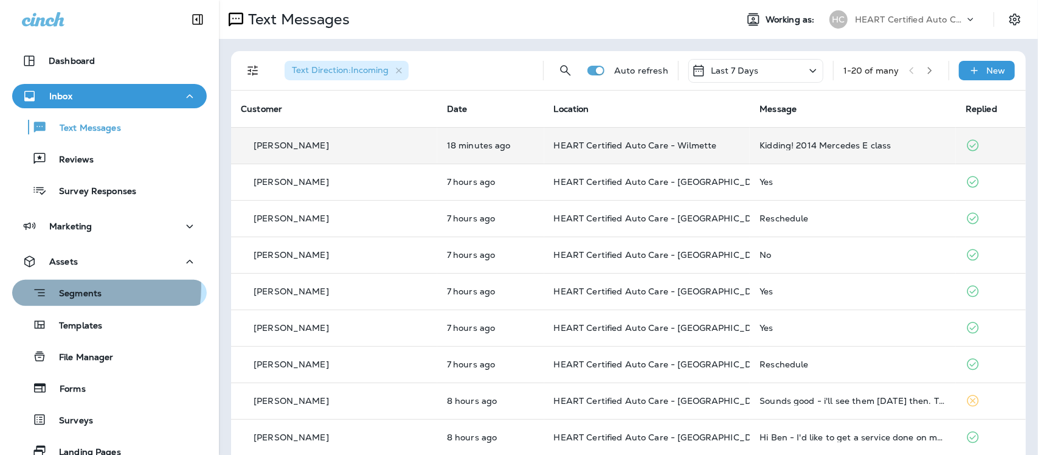
click at [78, 288] on p "Segments" at bounding box center [74, 294] width 55 height 12
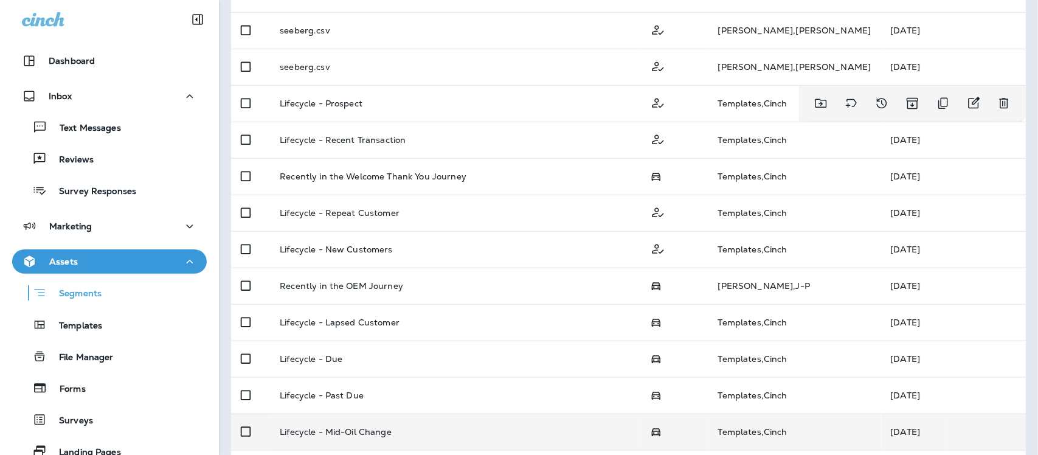
scroll to position [366, 0]
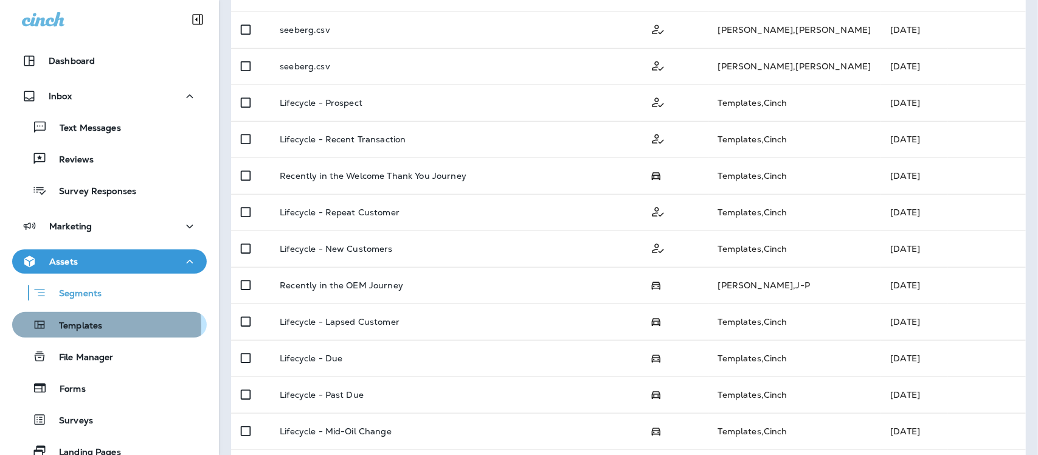
click at [80, 326] on p "Templates" at bounding box center [74, 326] width 55 height 12
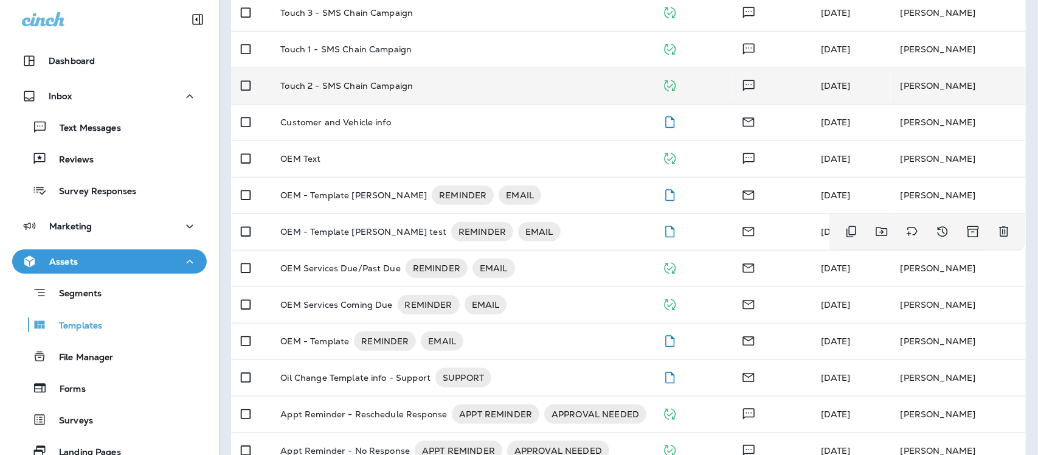
scroll to position [518, 0]
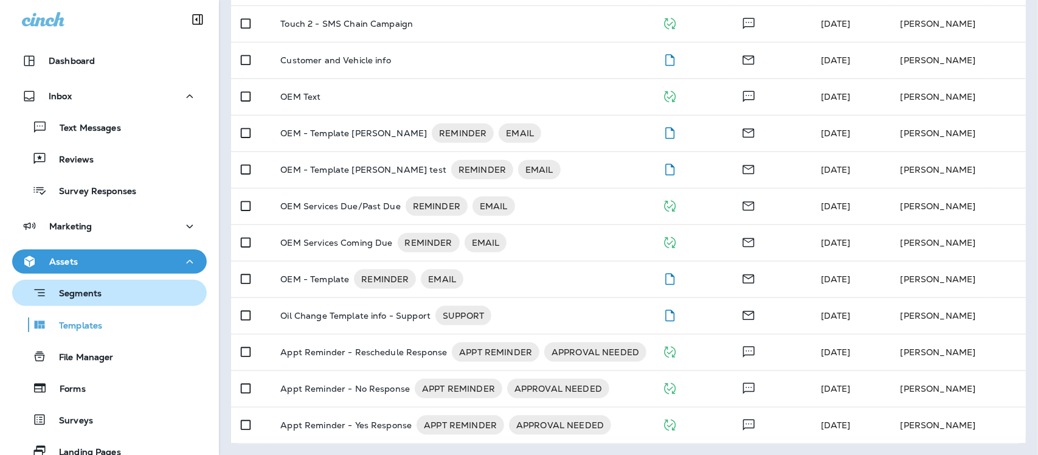
click at [100, 294] on p "Segments" at bounding box center [74, 294] width 55 height 12
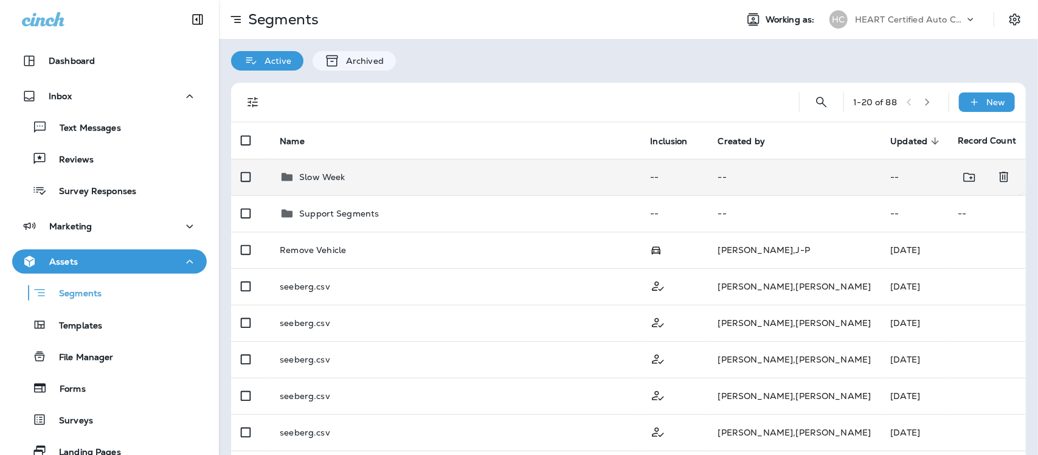
click at [326, 175] on p "Slow Week" at bounding box center [322, 177] width 46 height 10
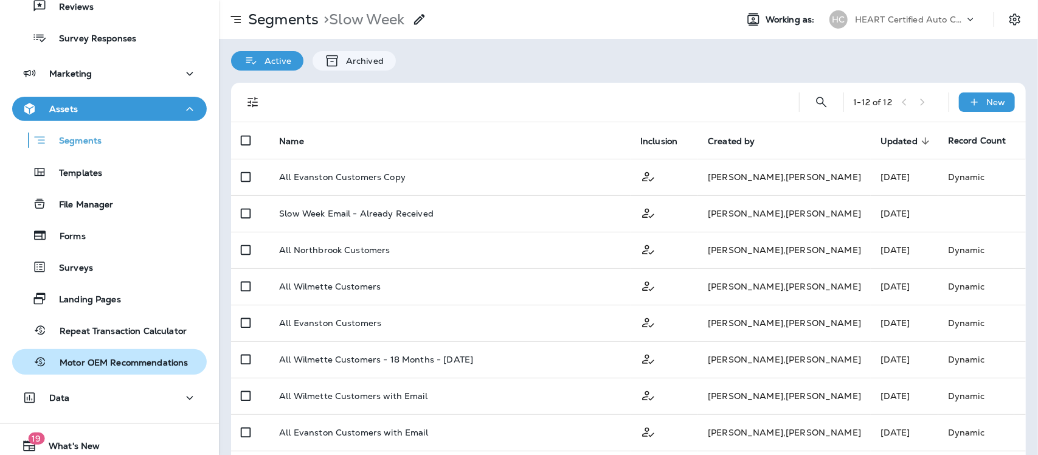
scroll to position [190, 0]
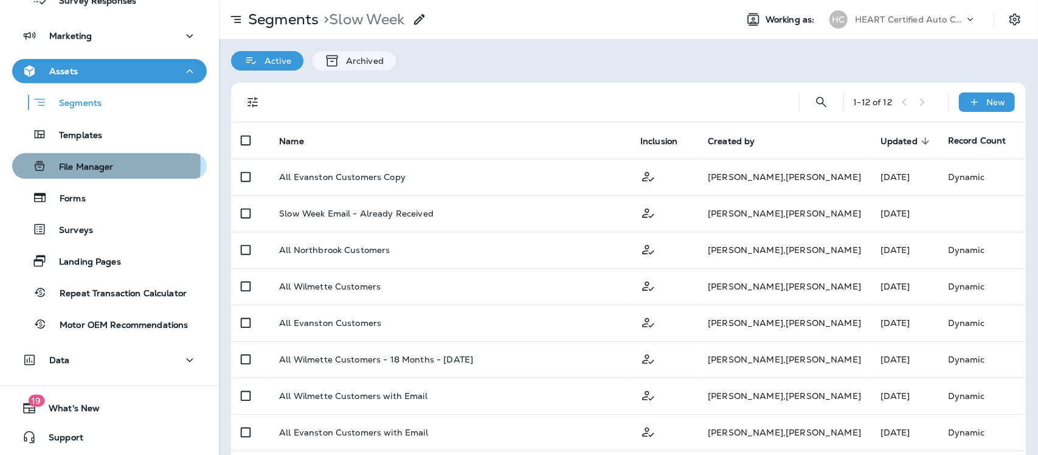
click at [88, 165] on p "File Manager" at bounding box center [80, 168] width 67 height 12
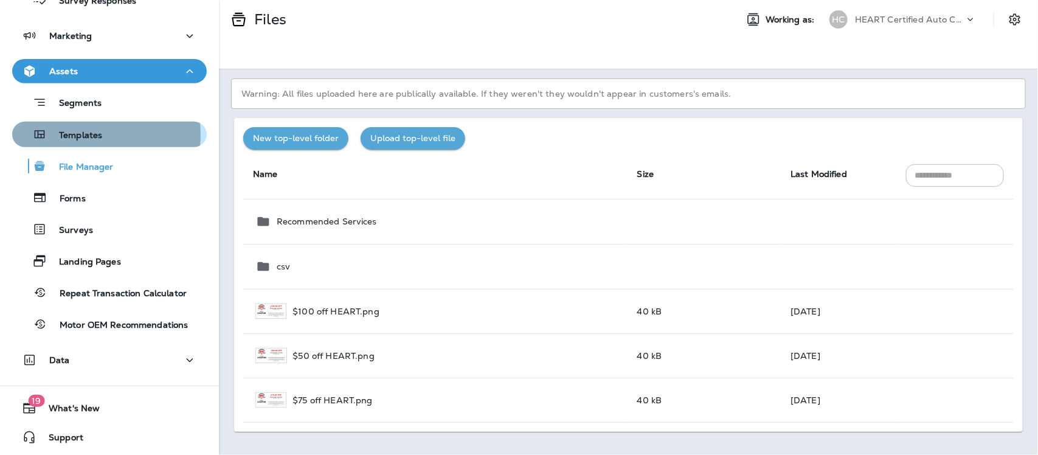
click at [76, 134] on p "Templates" at bounding box center [74, 136] width 55 height 12
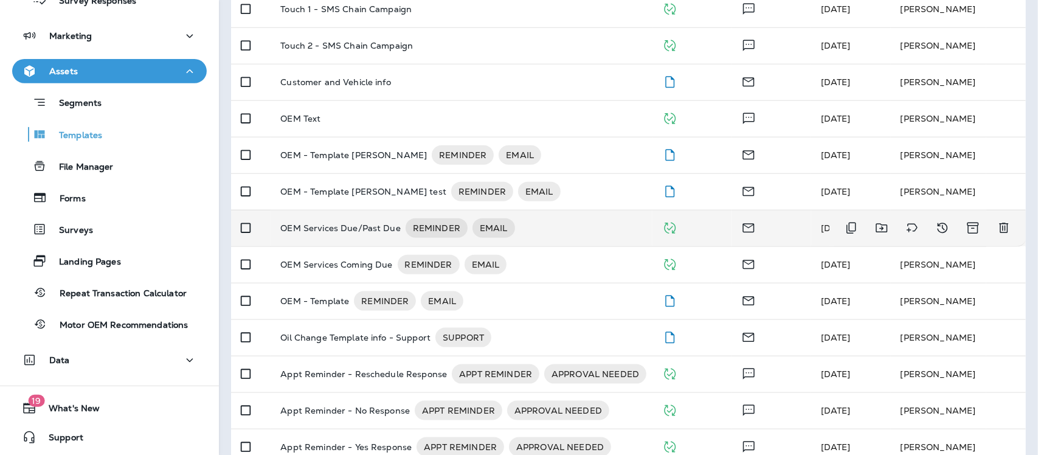
scroll to position [518, 0]
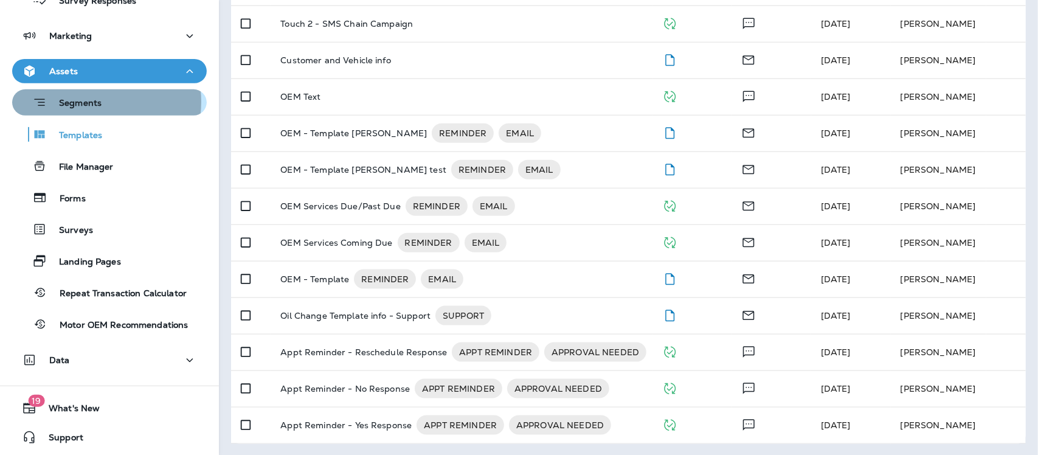
click at [83, 101] on p "Segments" at bounding box center [74, 104] width 55 height 12
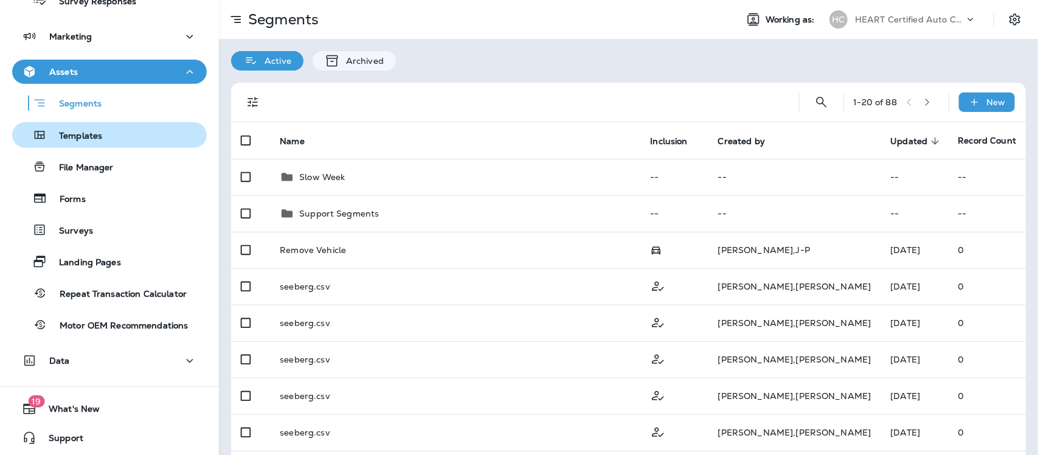
scroll to position [190, 0]
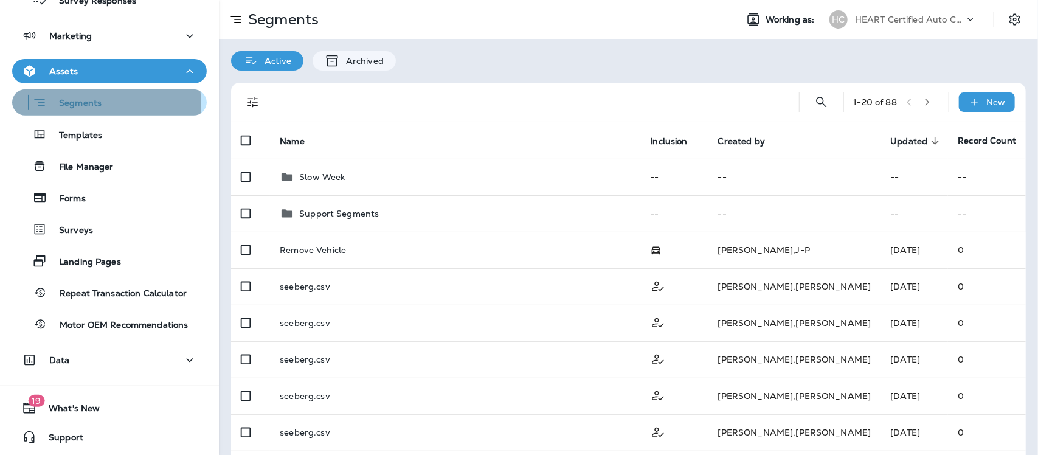
click at [80, 105] on p "Segments" at bounding box center [74, 104] width 55 height 12
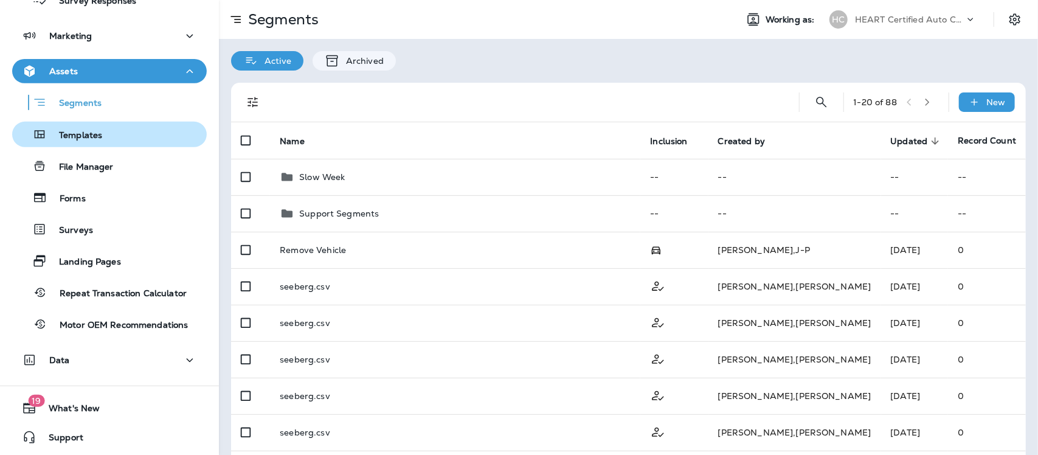
click at [77, 132] on p "Templates" at bounding box center [74, 136] width 55 height 12
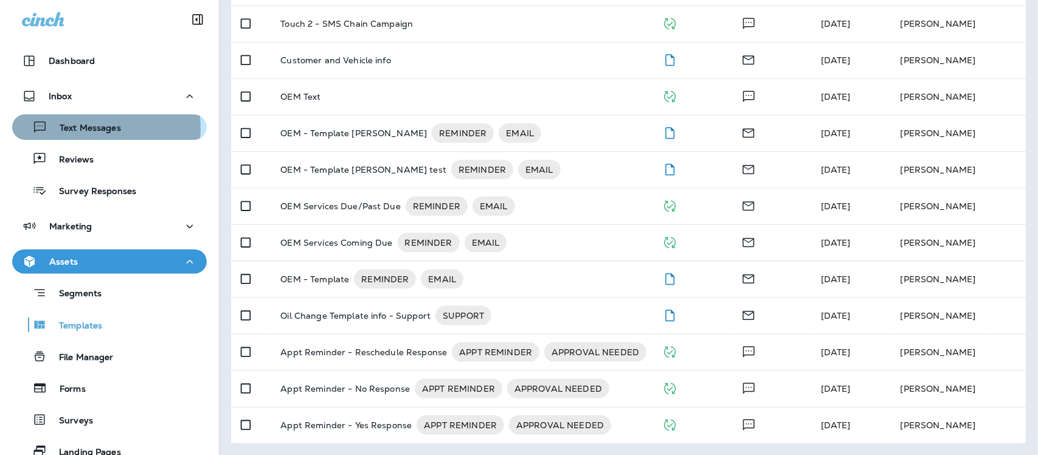
click at [76, 128] on p "Text Messages" at bounding box center [84, 129] width 74 height 12
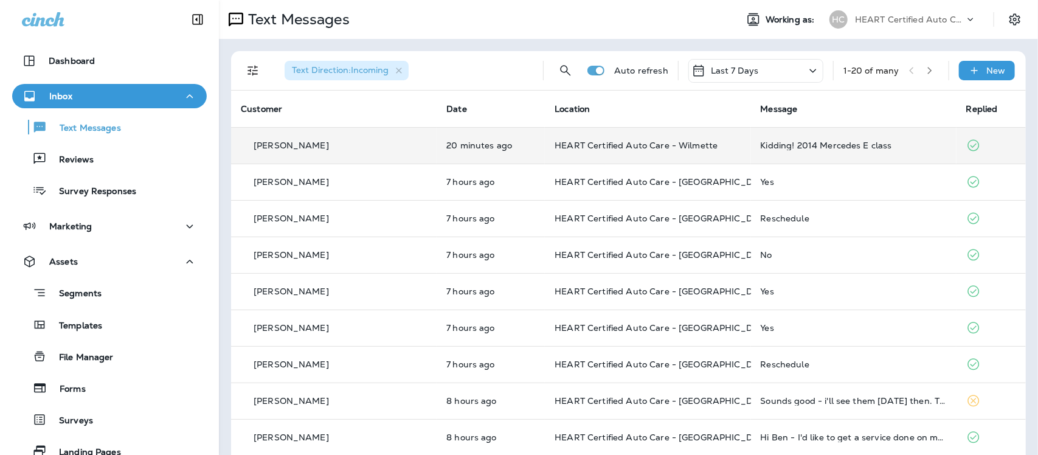
click at [798, 138] on td "Kidding! 2014 Mercedes E class" at bounding box center [853, 145] width 205 height 36
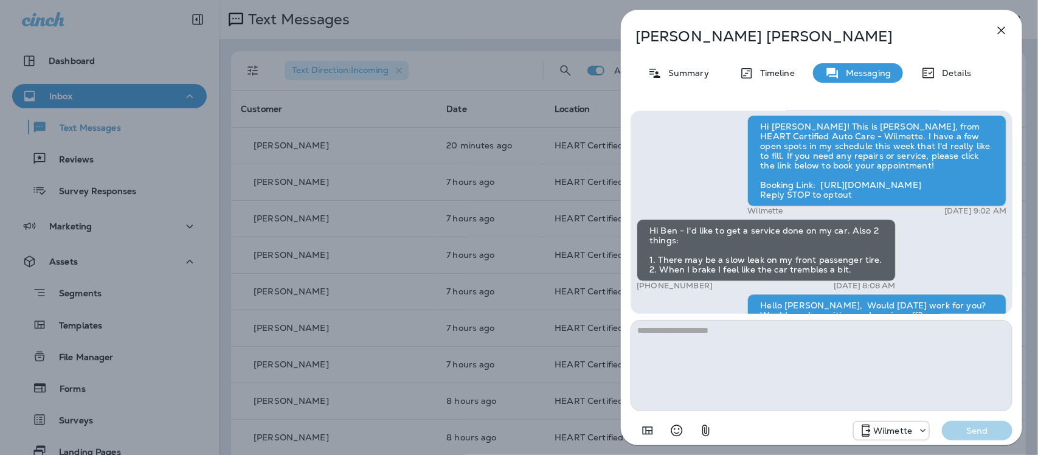
scroll to position [-380, 0]
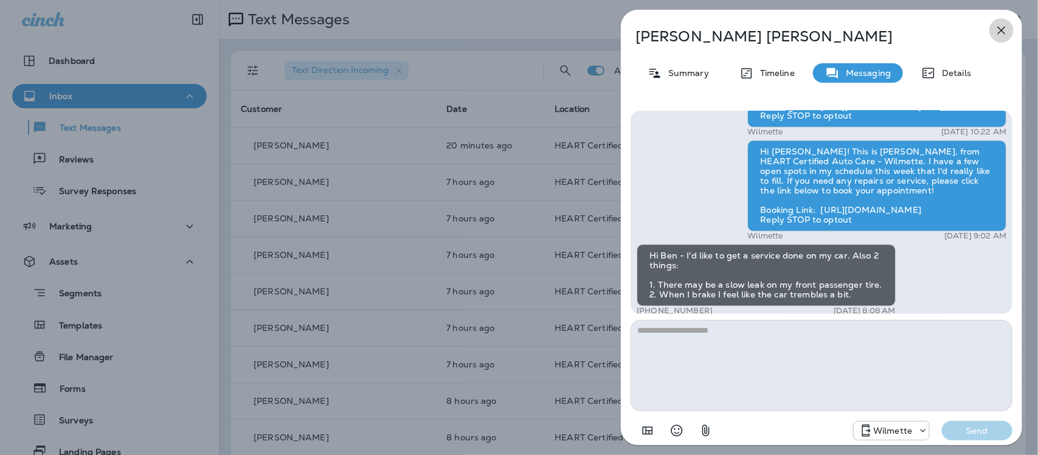
drag, startPoint x: 1001, startPoint y: 32, endPoint x: 767, endPoint y: 269, distance: 333.6
click at [997, 35] on icon "button" at bounding box center [1001, 30] width 15 height 15
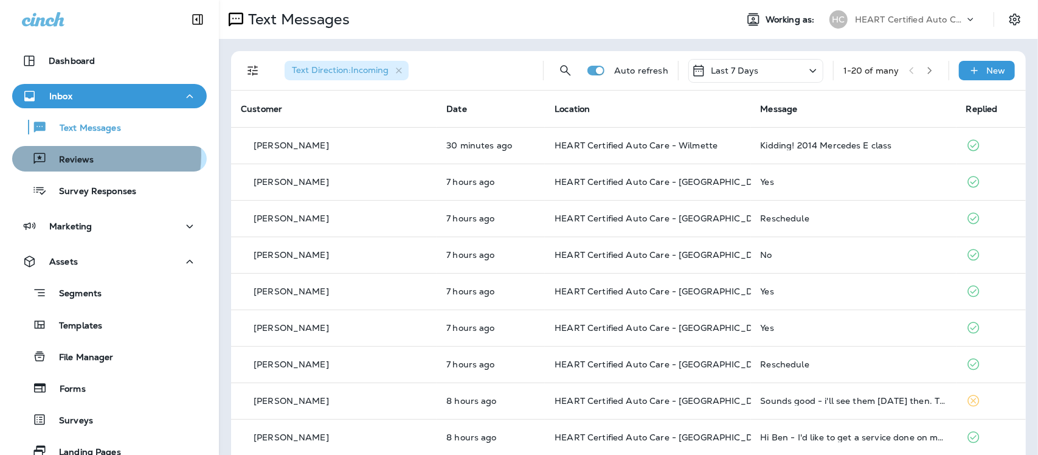
click at [82, 155] on p "Reviews" at bounding box center [70, 160] width 47 height 12
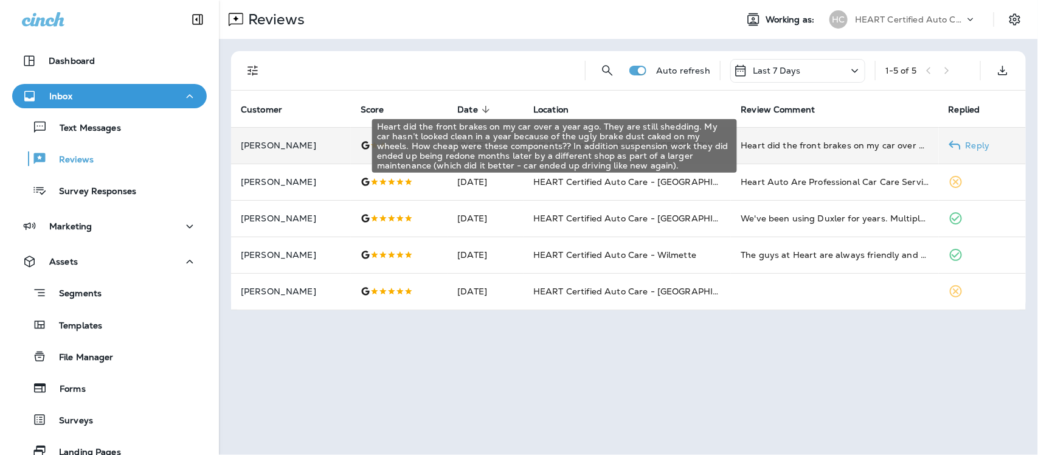
click at [760, 149] on div "Heart did the front brakes on my car over a year ago. They are still shedding. …" at bounding box center [834, 145] width 188 height 12
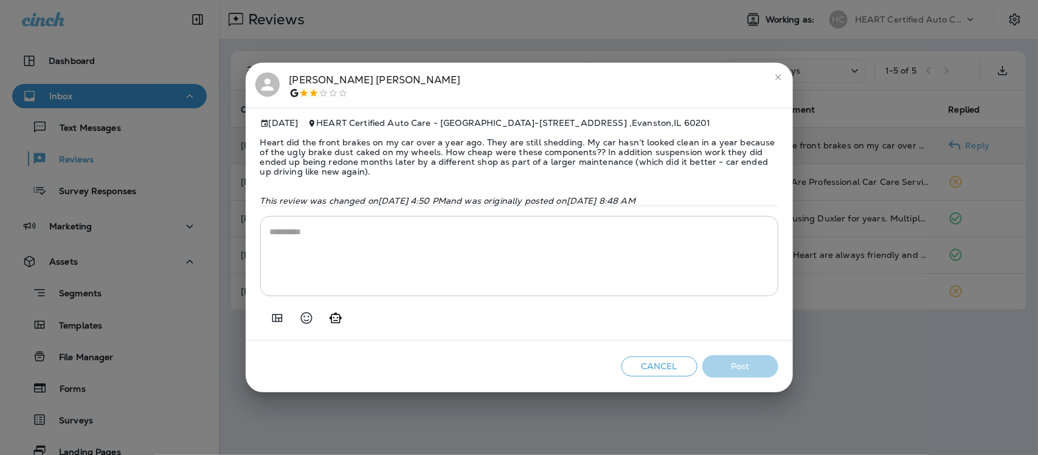
click at [776, 75] on icon "close" at bounding box center [777, 77] width 5 height 5
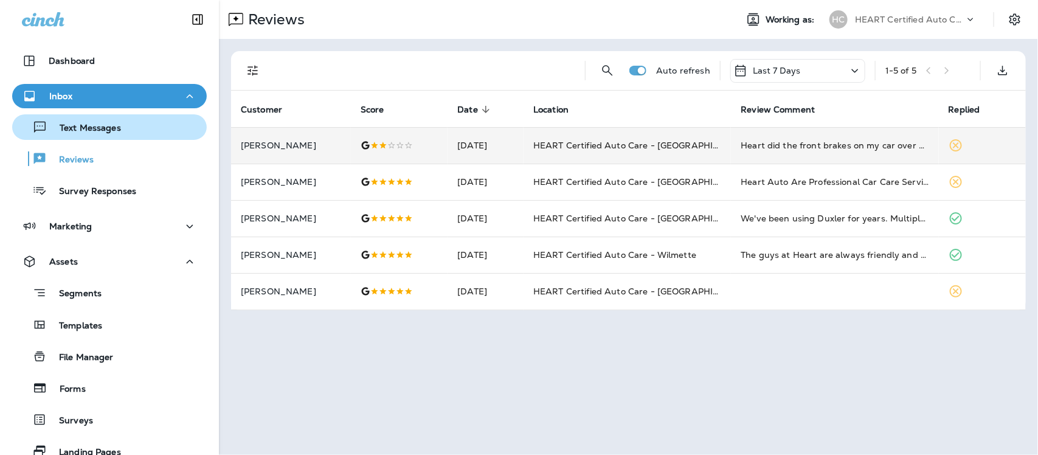
click at [82, 131] on p "Text Messages" at bounding box center [84, 129] width 74 height 12
